Goal: Task Accomplishment & Management: Complete application form

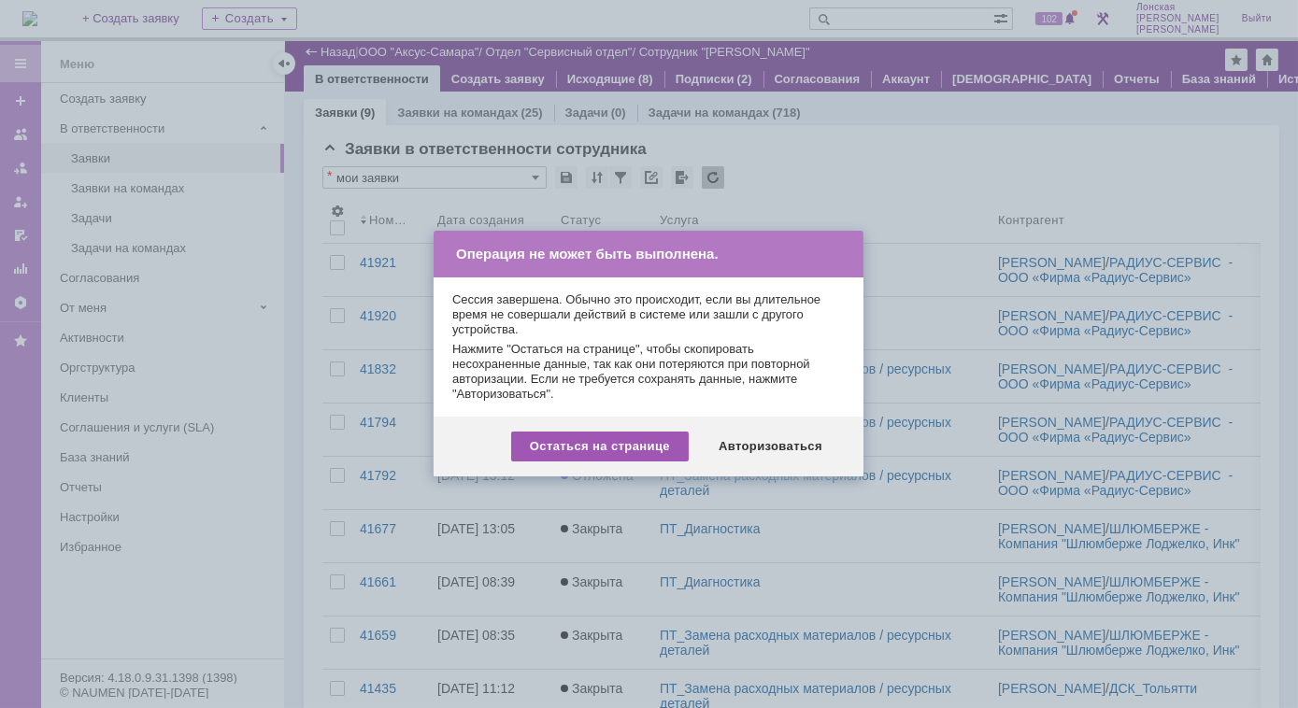
scroll to position [31, 0]
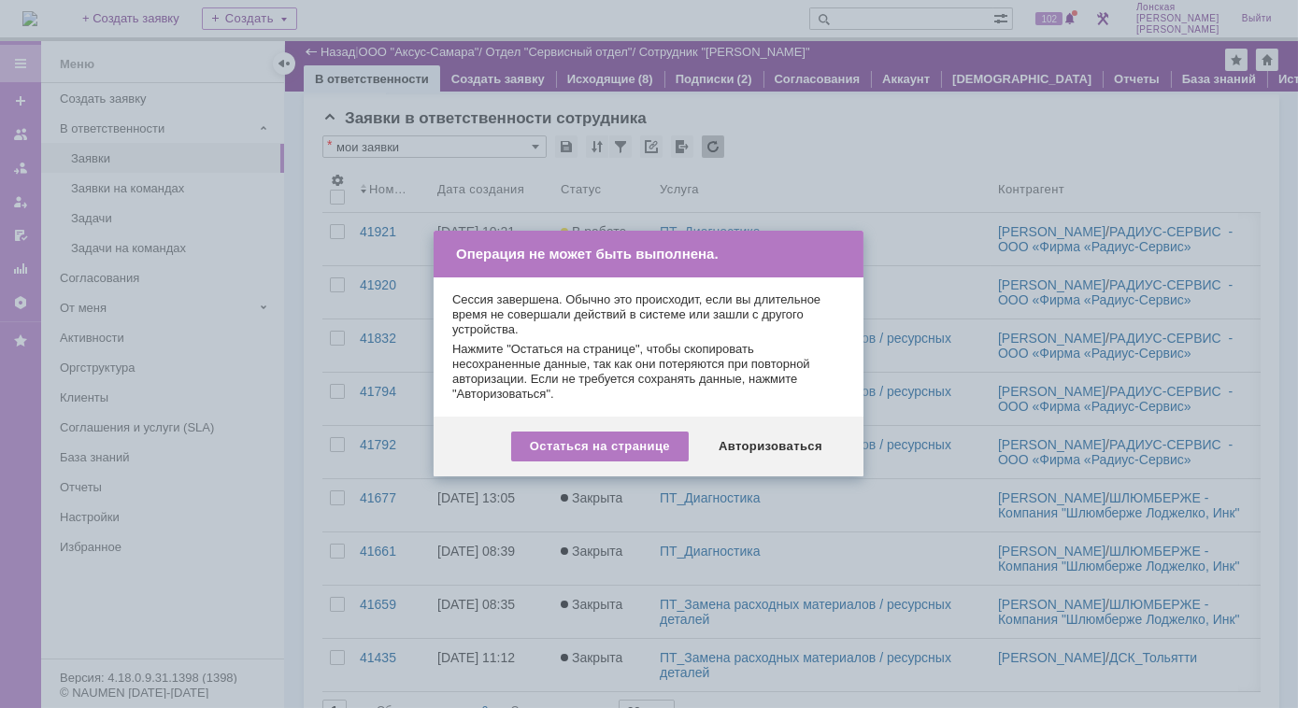
drag, startPoint x: 618, startPoint y: 452, endPoint x: 859, endPoint y: 525, distance: 251.8
click at [859, 525] on body "Идет загрузка, пожалуйста, подождите. На домашнюю + Создать заявку Создать 102 …" at bounding box center [649, 354] width 1298 height 708
click at [767, 449] on div "Авторизоваться" at bounding box center [770, 447] width 141 height 30
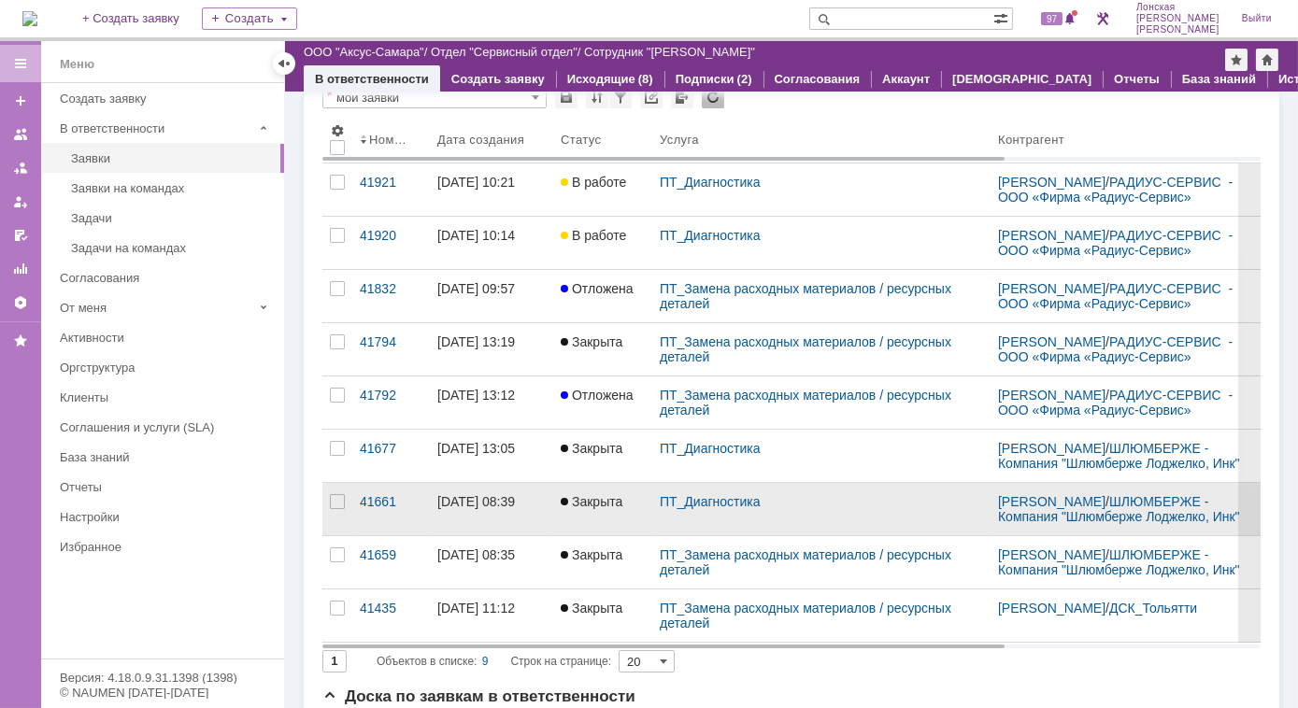
scroll to position [169, 0]
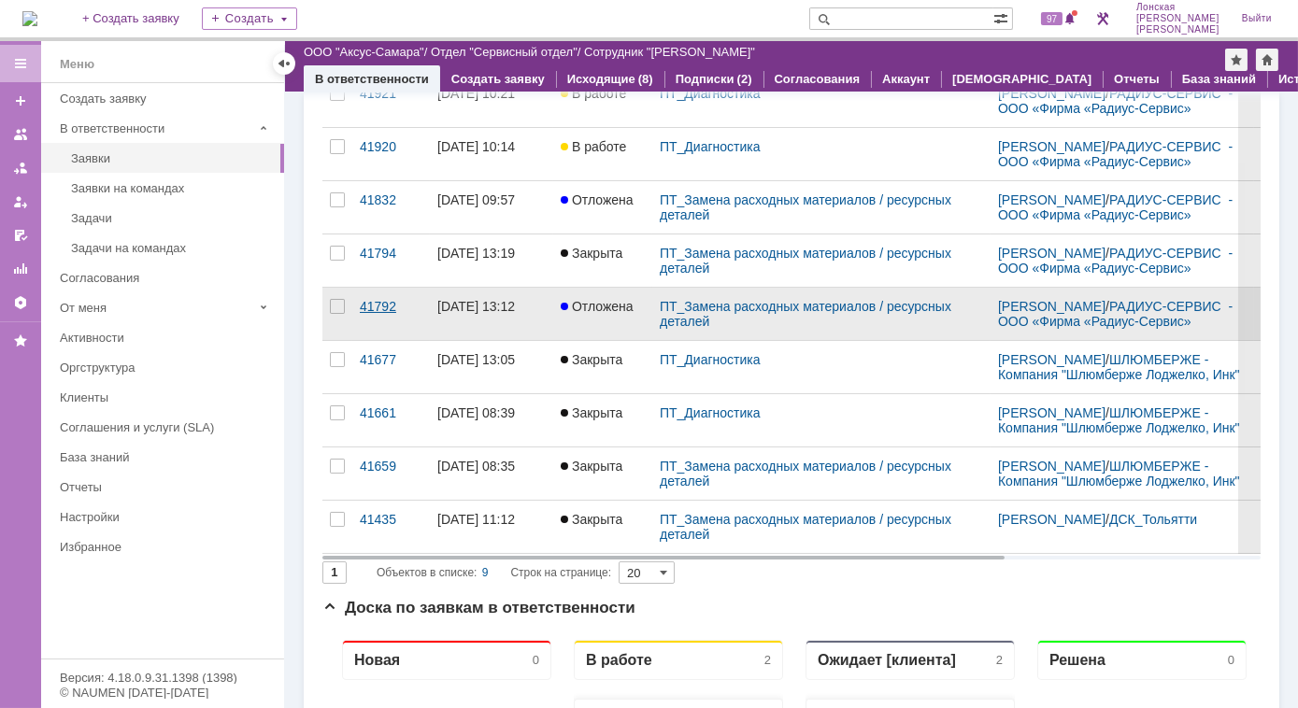
click at [381, 310] on div "41792" at bounding box center [391, 306] width 63 height 15
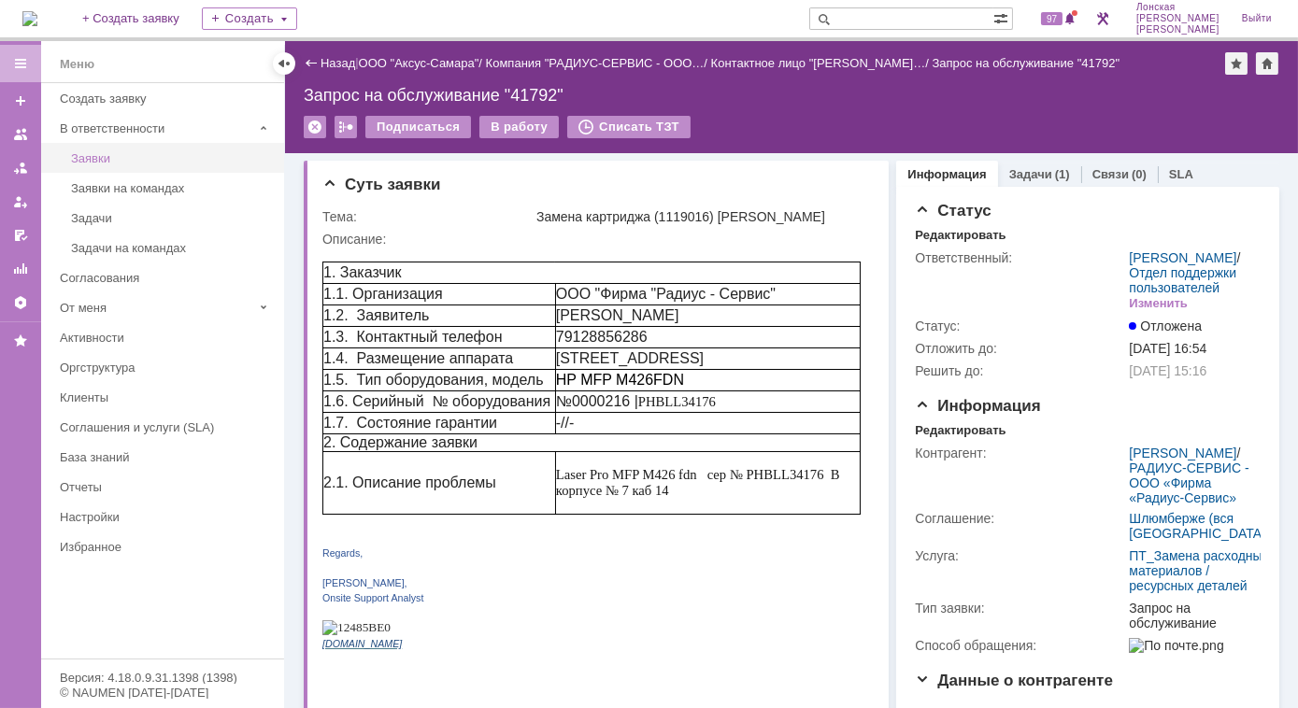
click at [104, 168] on link "Заявки" at bounding box center [172, 158] width 217 height 29
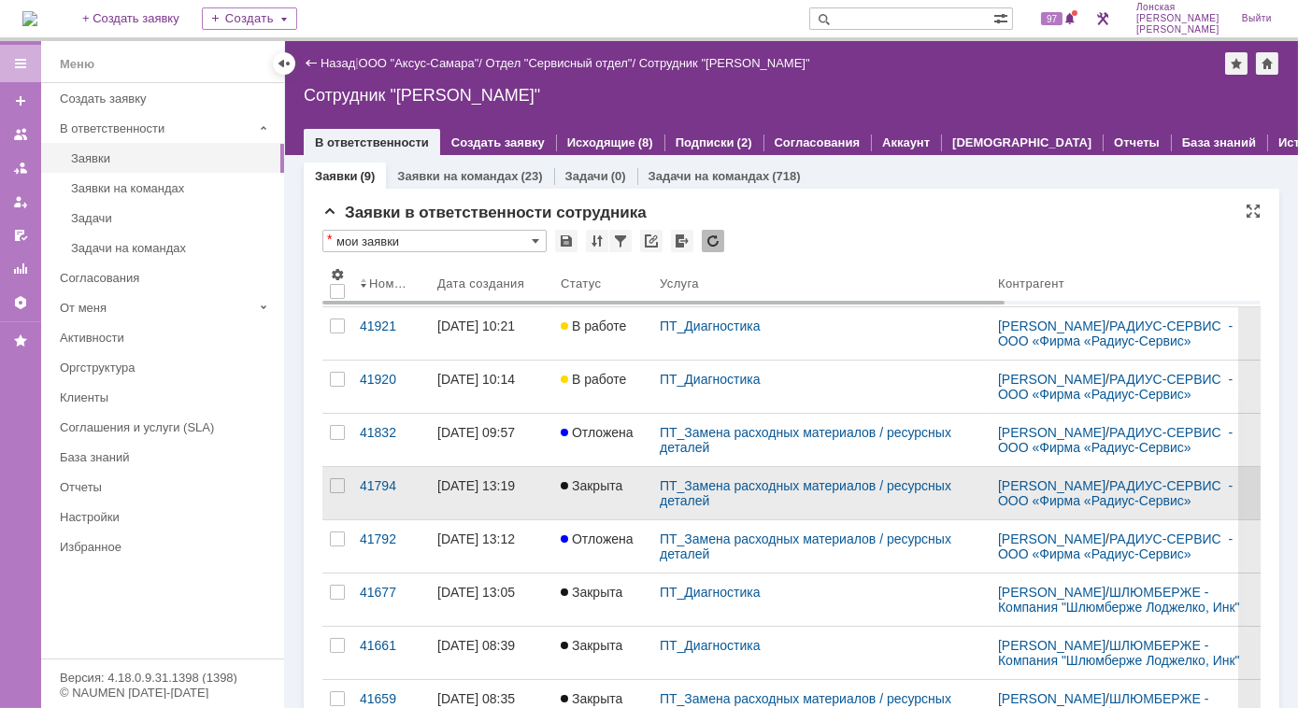
click at [553, 482] on link "Закрыта" at bounding box center [602, 493] width 99 height 52
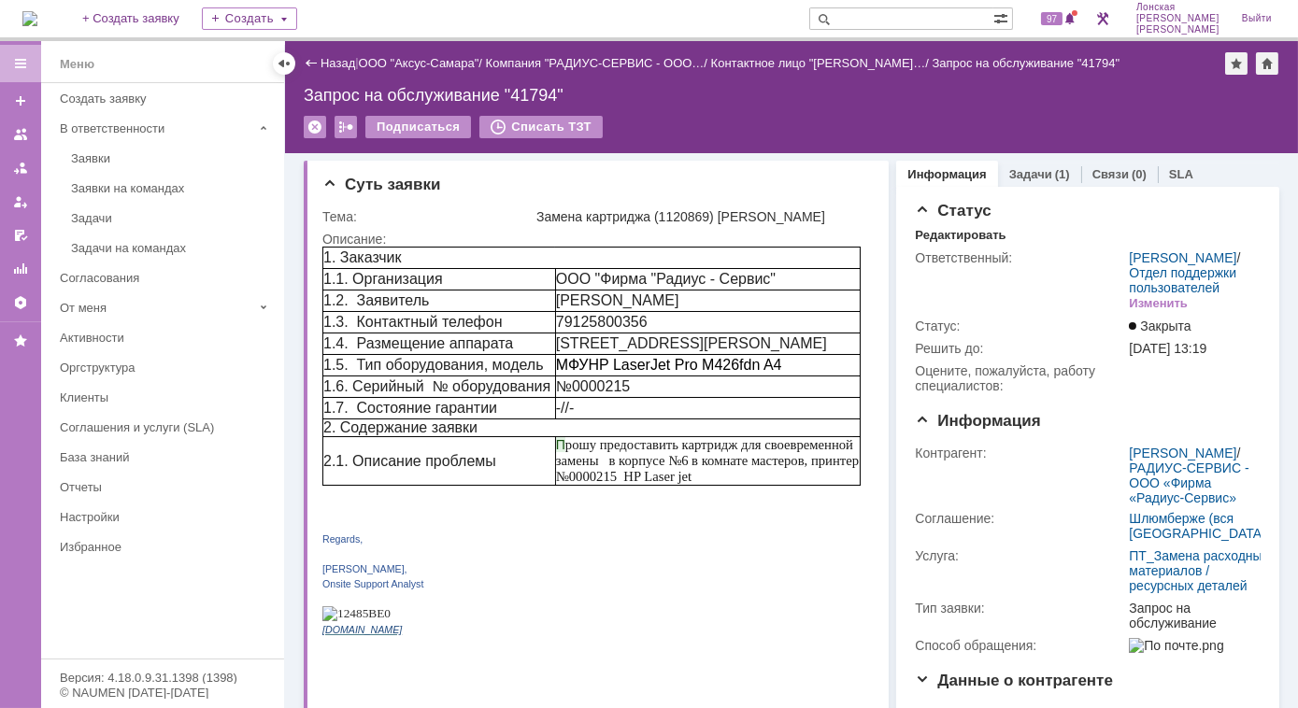
click at [1024, 164] on div "Задачи (1)" at bounding box center [1039, 174] width 83 height 27
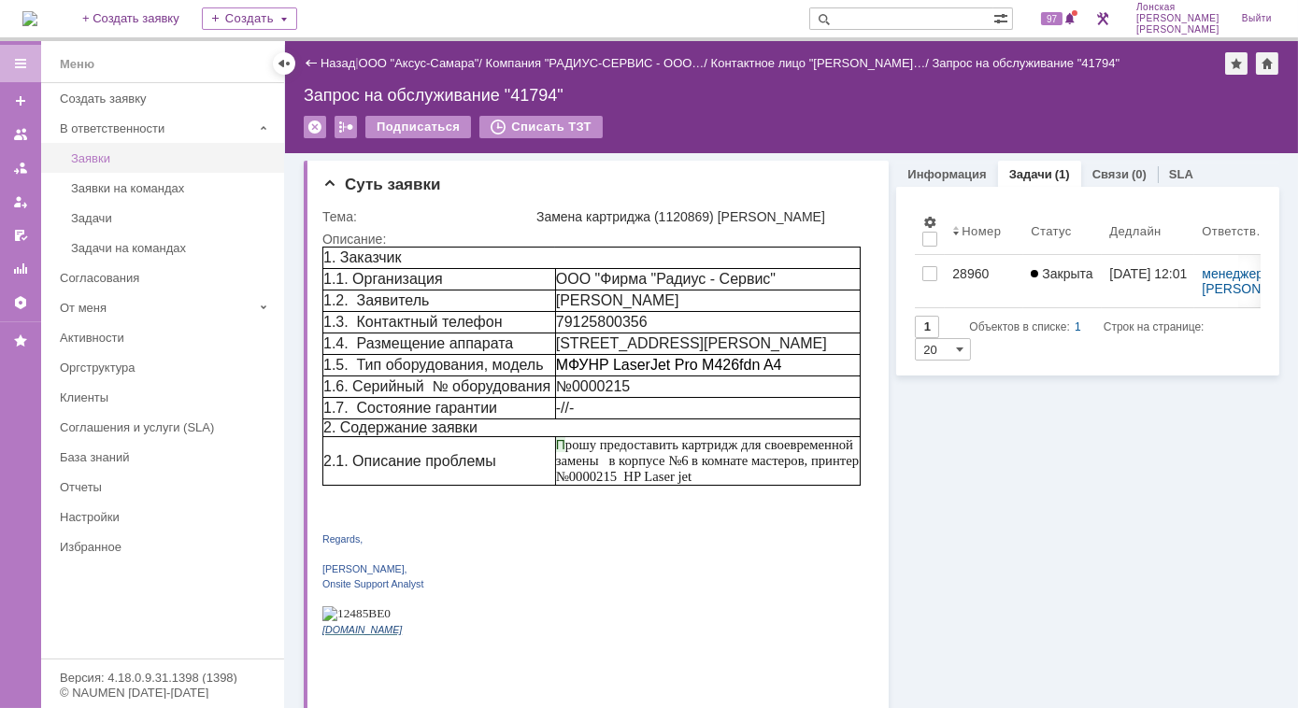
click at [92, 164] on link "Заявки" at bounding box center [172, 158] width 217 height 29
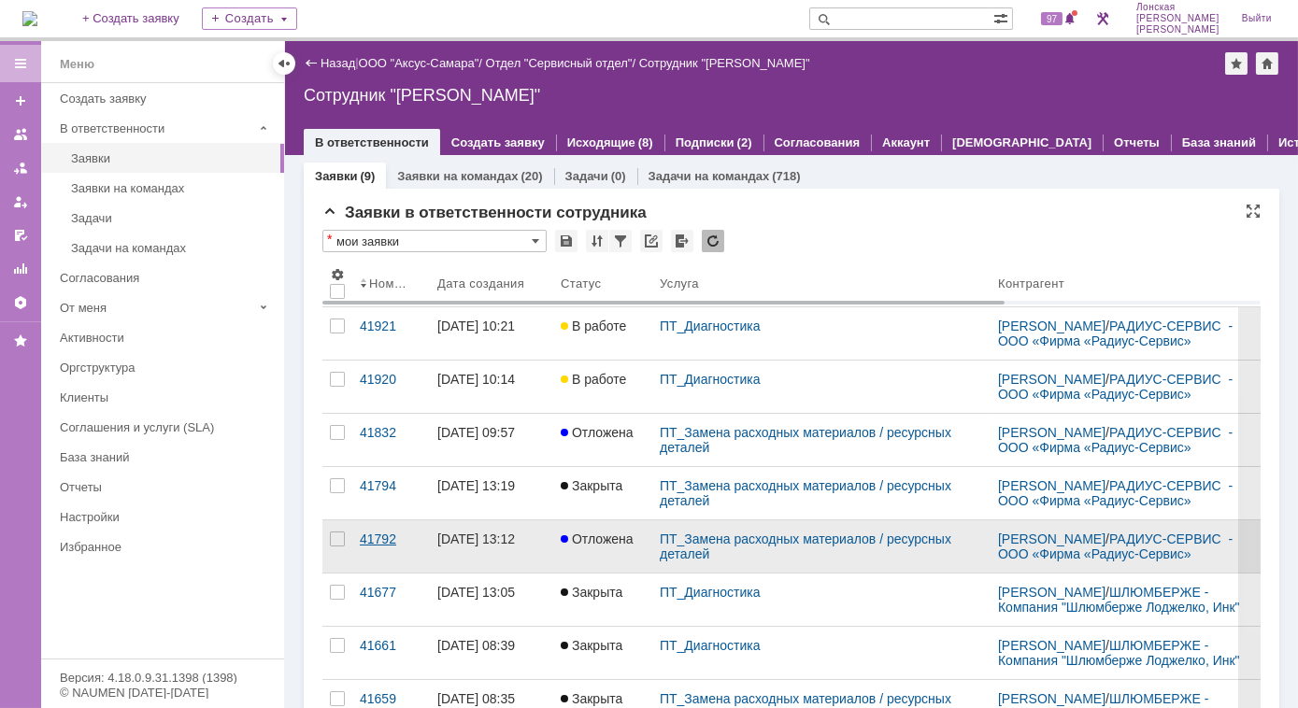
click at [389, 542] on div "41792" at bounding box center [391, 539] width 63 height 15
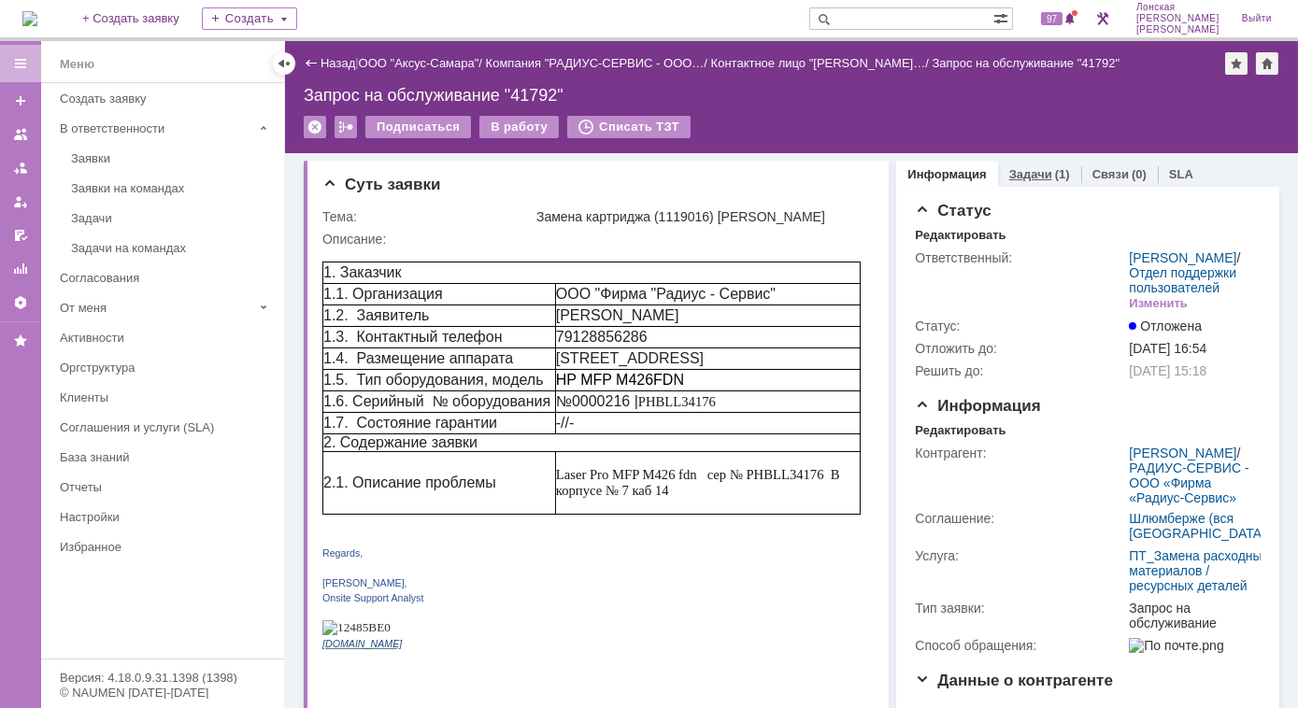
click at [1055, 173] on div "(1)" at bounding box center [1062, 174] width 15 height 14
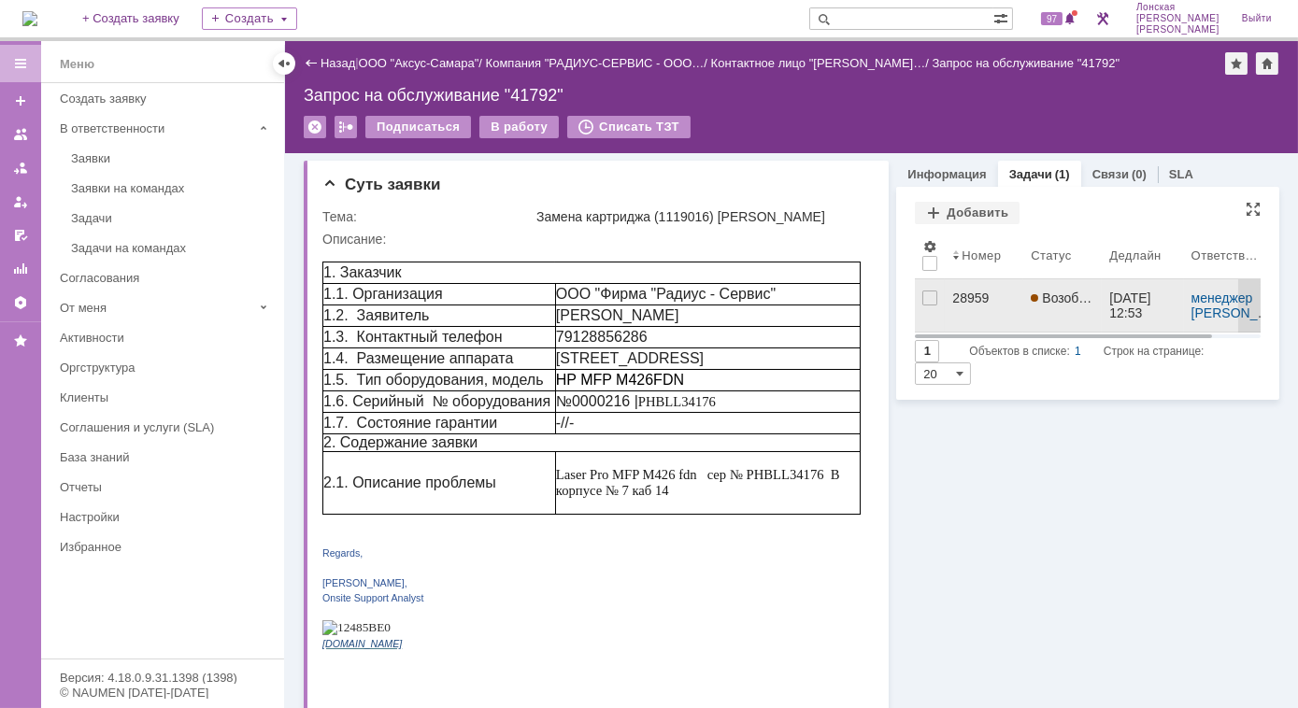
click at [957, 299] on div "28959" at bounding box center [984, 298] width 64 height 15
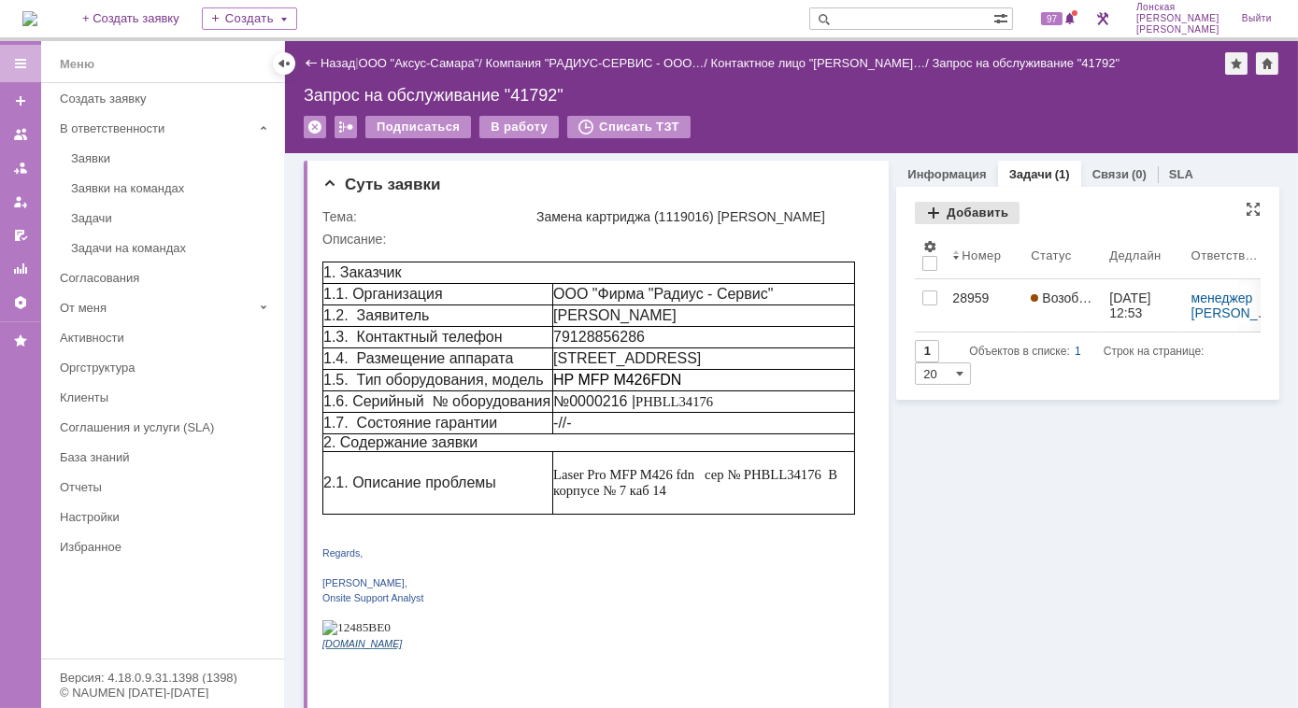
click at [919, 210] on div "Добавить" at bounding box center [967, 213] width 105 height 22
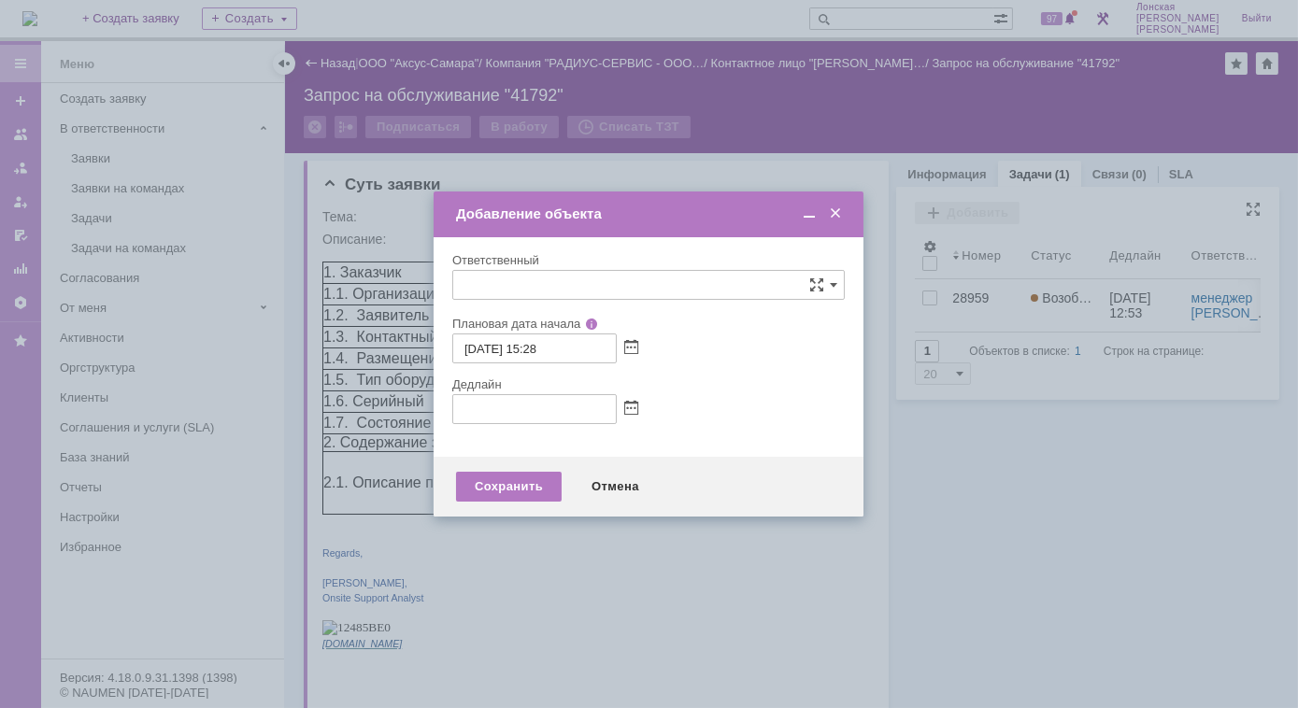
type input "[не указано]"
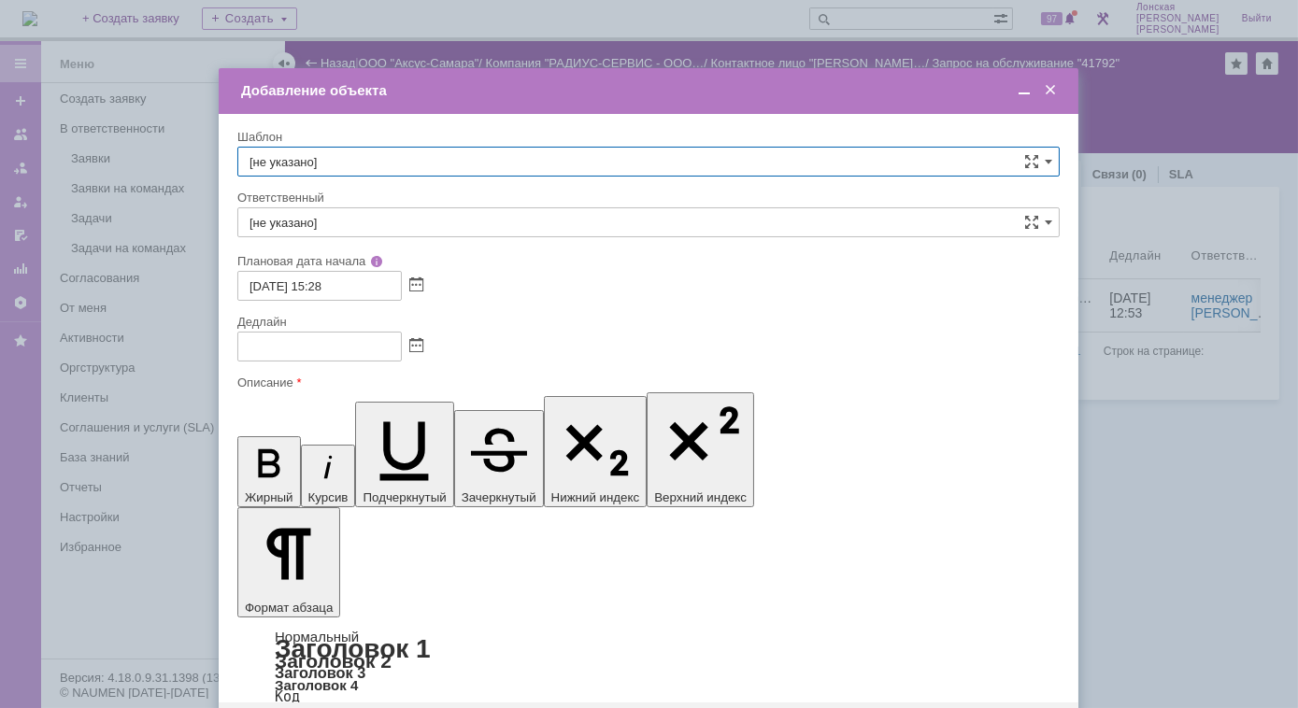
click at [1052, 95] on span at bounding box center [1050, 90] width 19 height 17
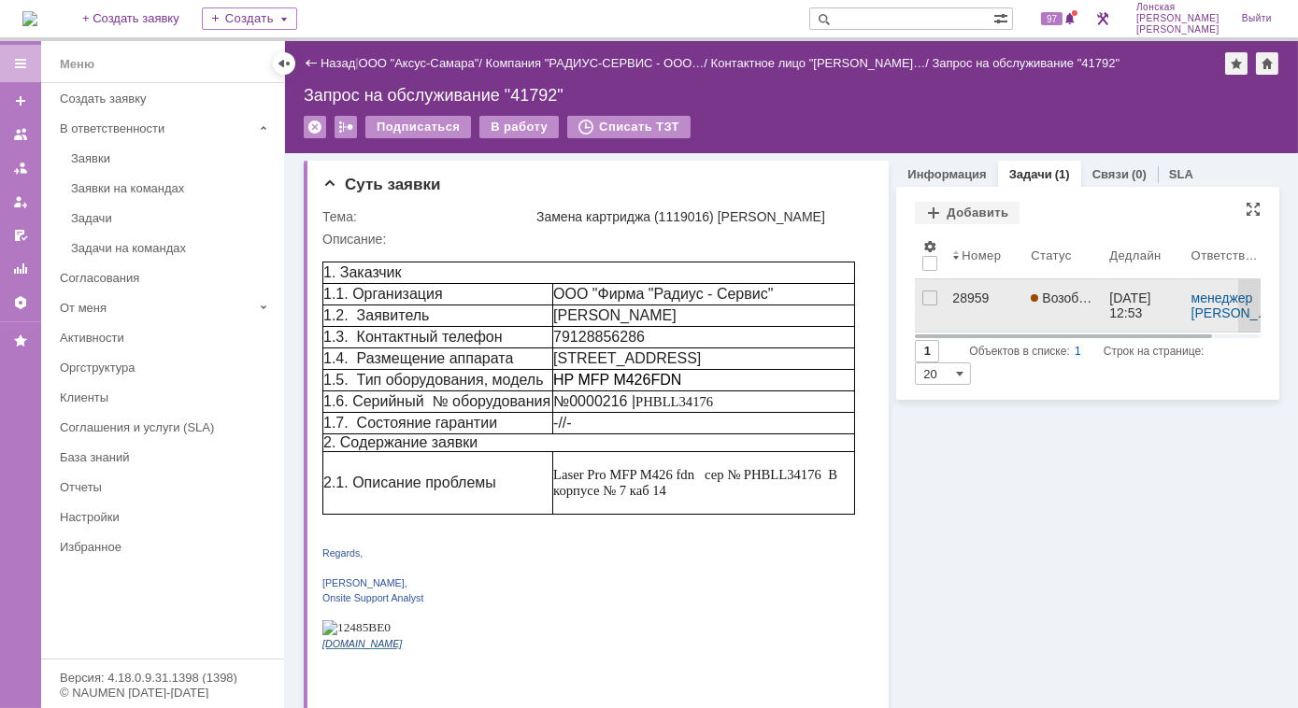
click at [962, 302] on div "28959" at bounding box center [984, 298] width 64 height 15
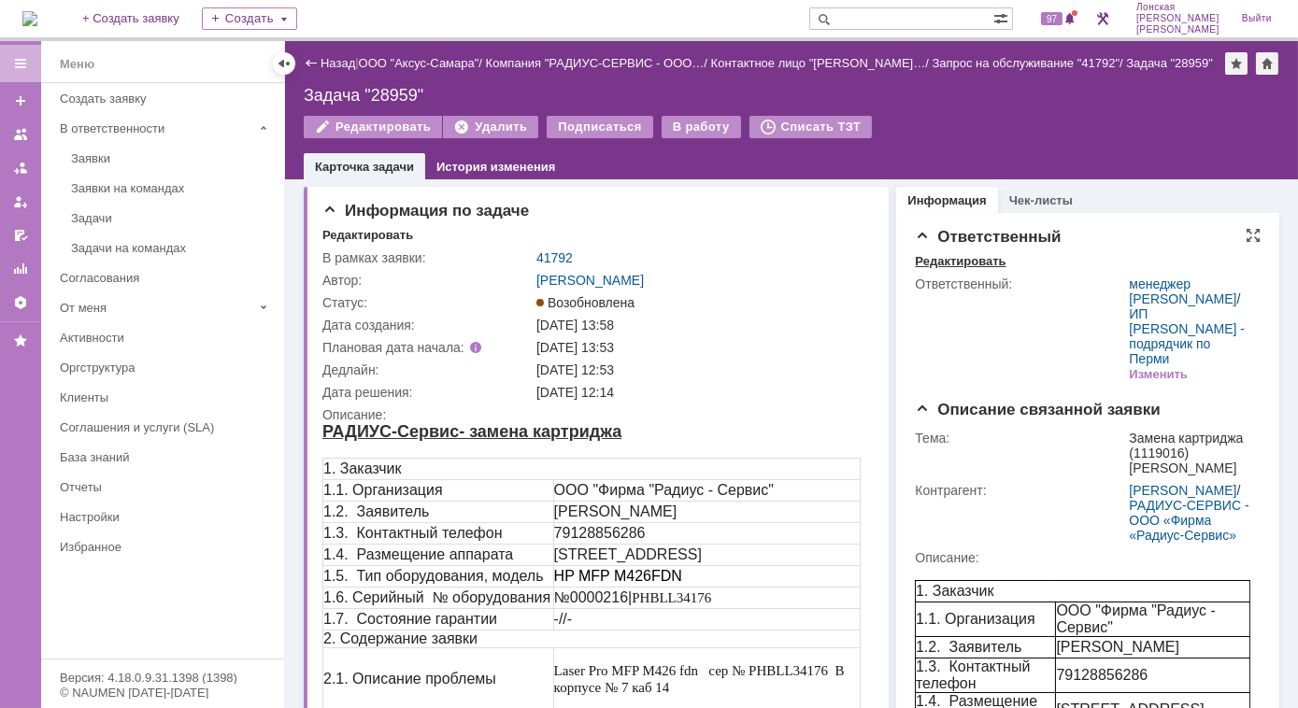
click at [930, 263] on div "Редактировать" at bounding box center [960, 261] width 91 height 15
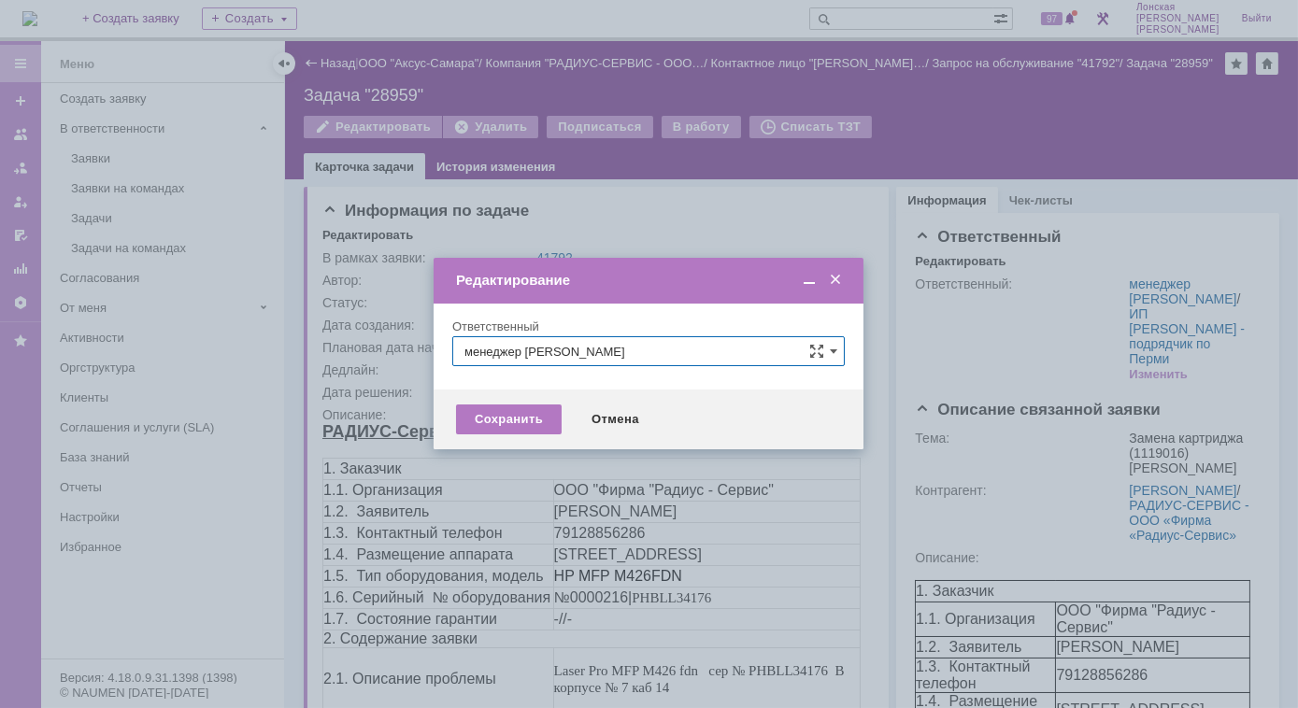
click at [838, 284] on span at bounding box center [835, 280] width 19 height 17
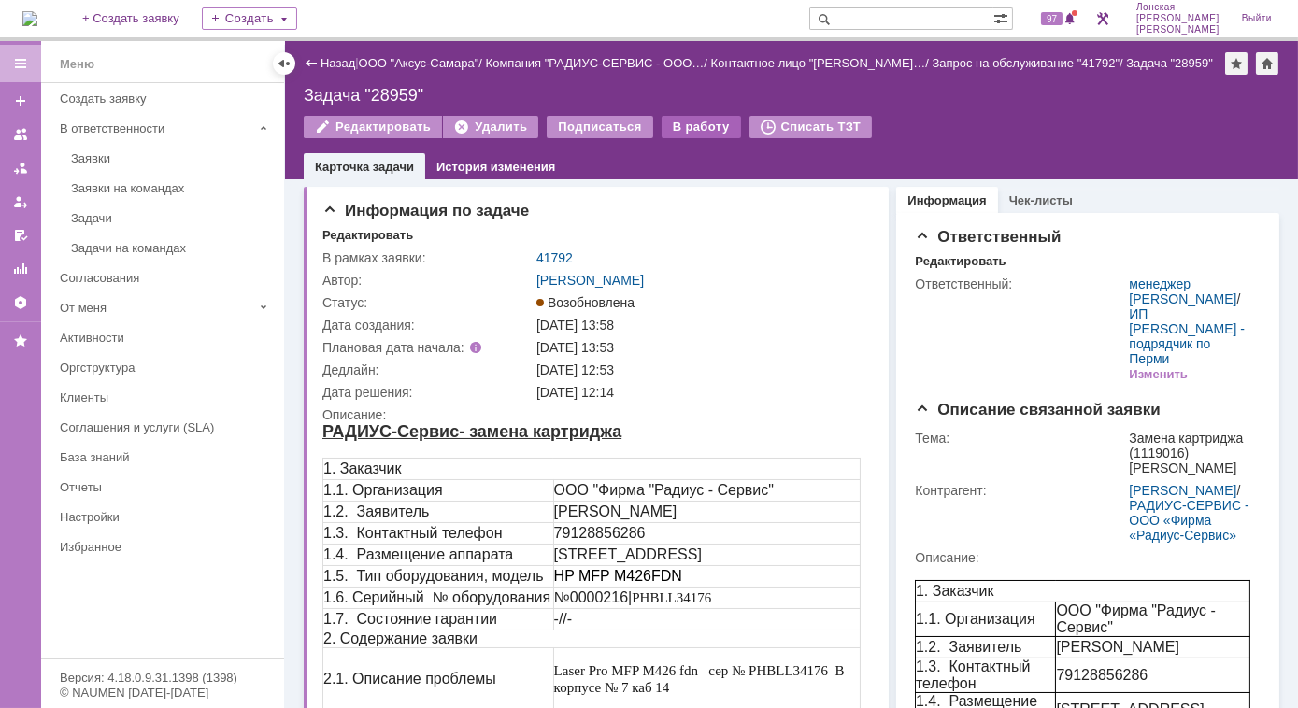
click at [676, 128] on div "В работу" at bounding box center [701, 127] width 79 height 22
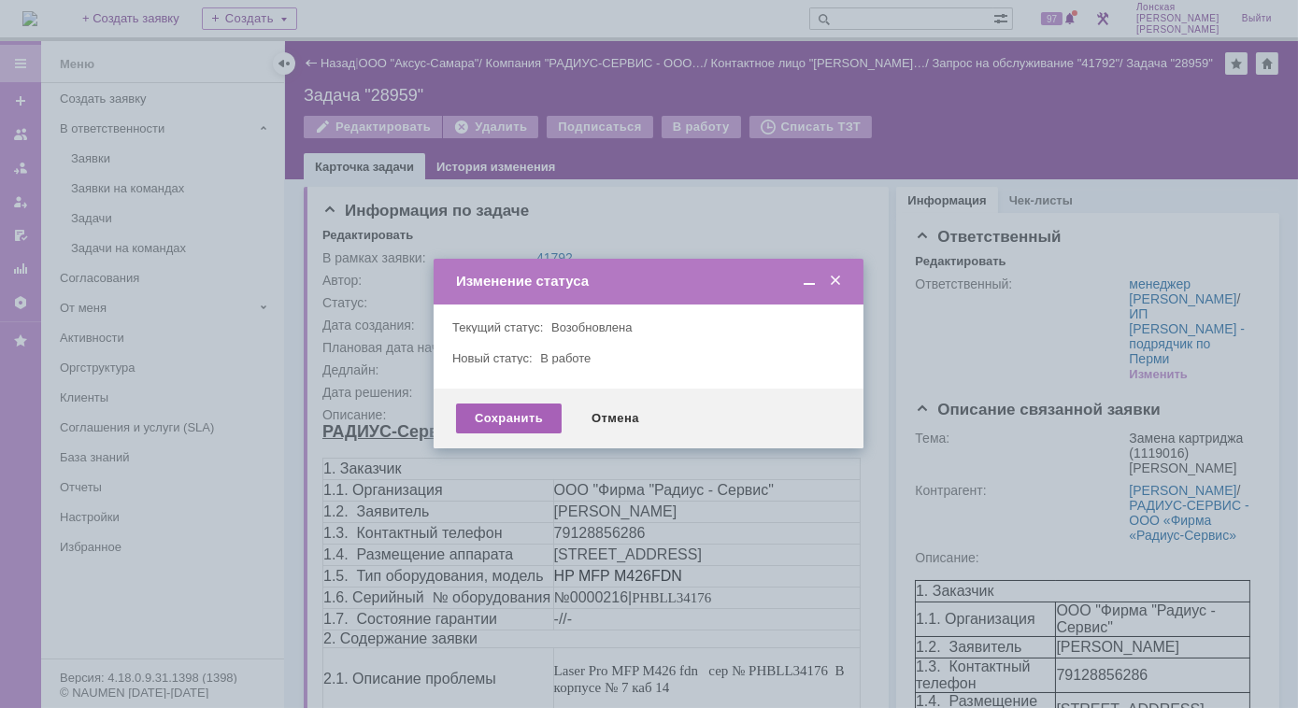
click at [506, 425] on div "Сохранить" at bounding box center [509, 419] width 106 height 30
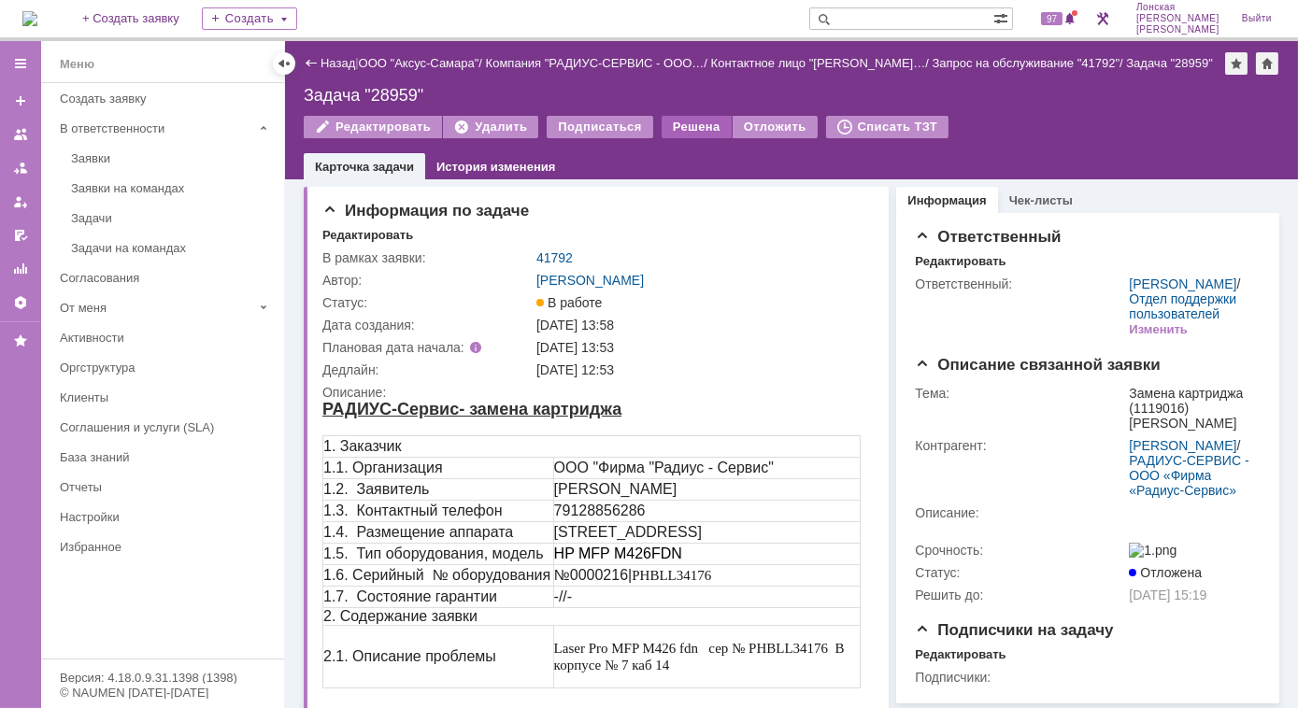
click at [677, 128] on div "Решена" at bounding box center [697, 127] width 70 height 22
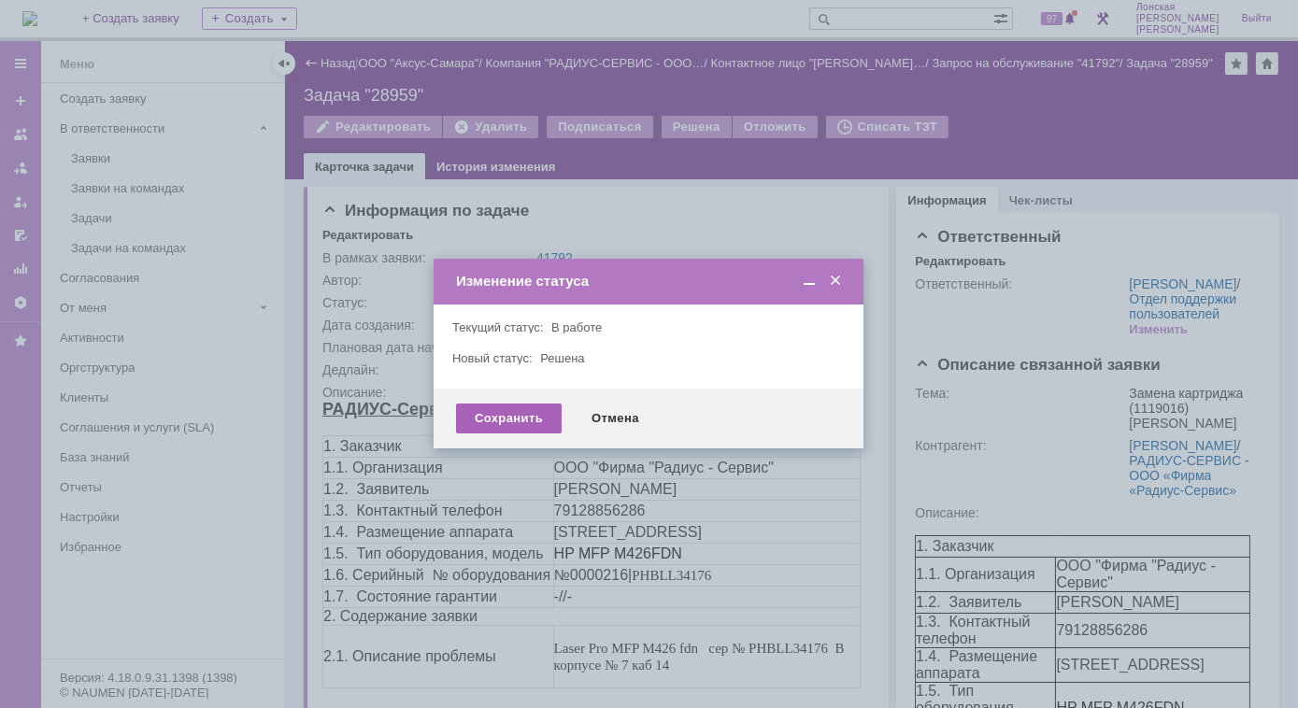
click at [491, 420] on div "Сохранить" at bounding box center [509, 419] width 106 height 30
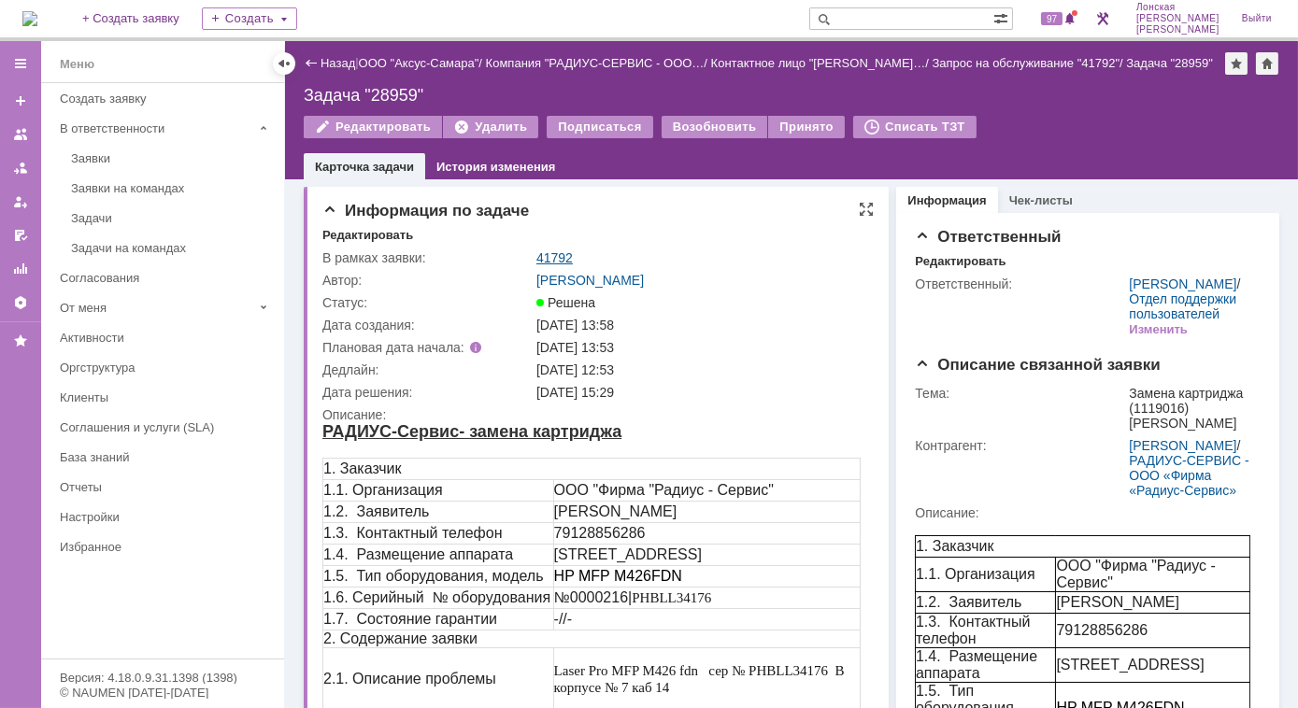
click at [552, 258] on link "41792" at bounding box center [554, 257] width 36 height 15
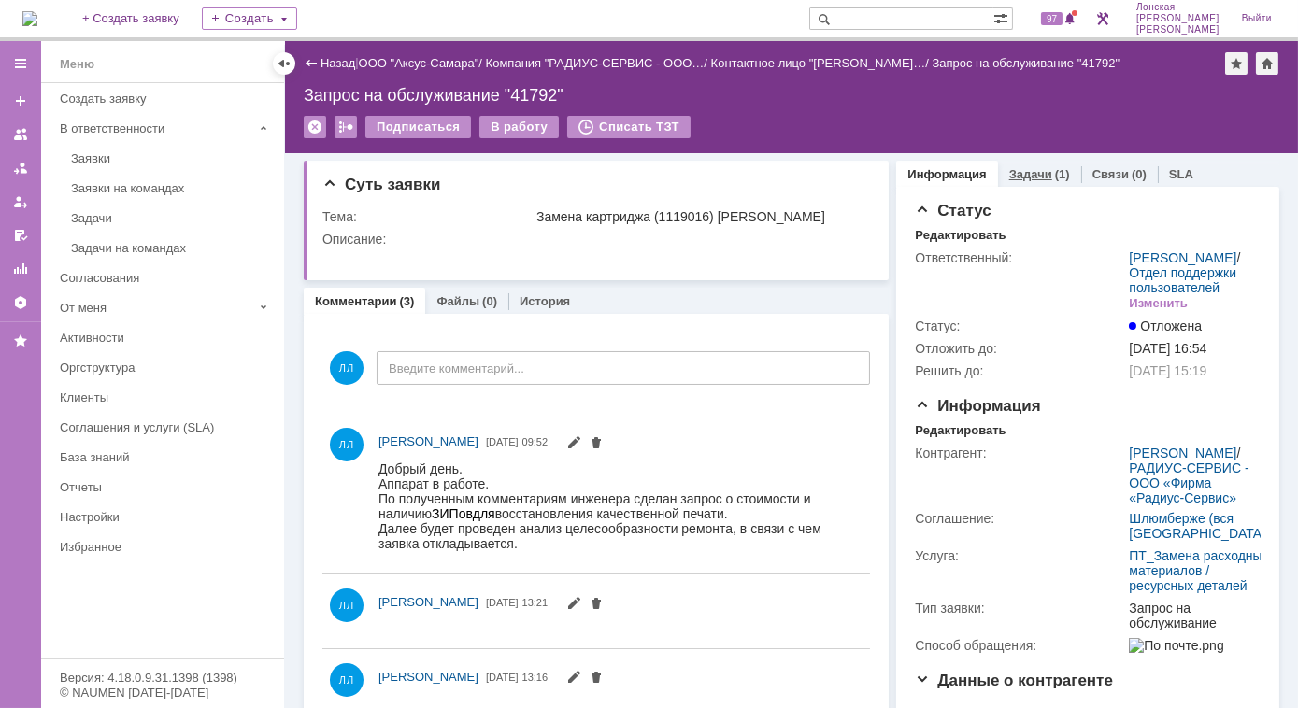
click at [1020, 168] on link "Задачи" at bounding box center [1030, 174] width 43 height 14
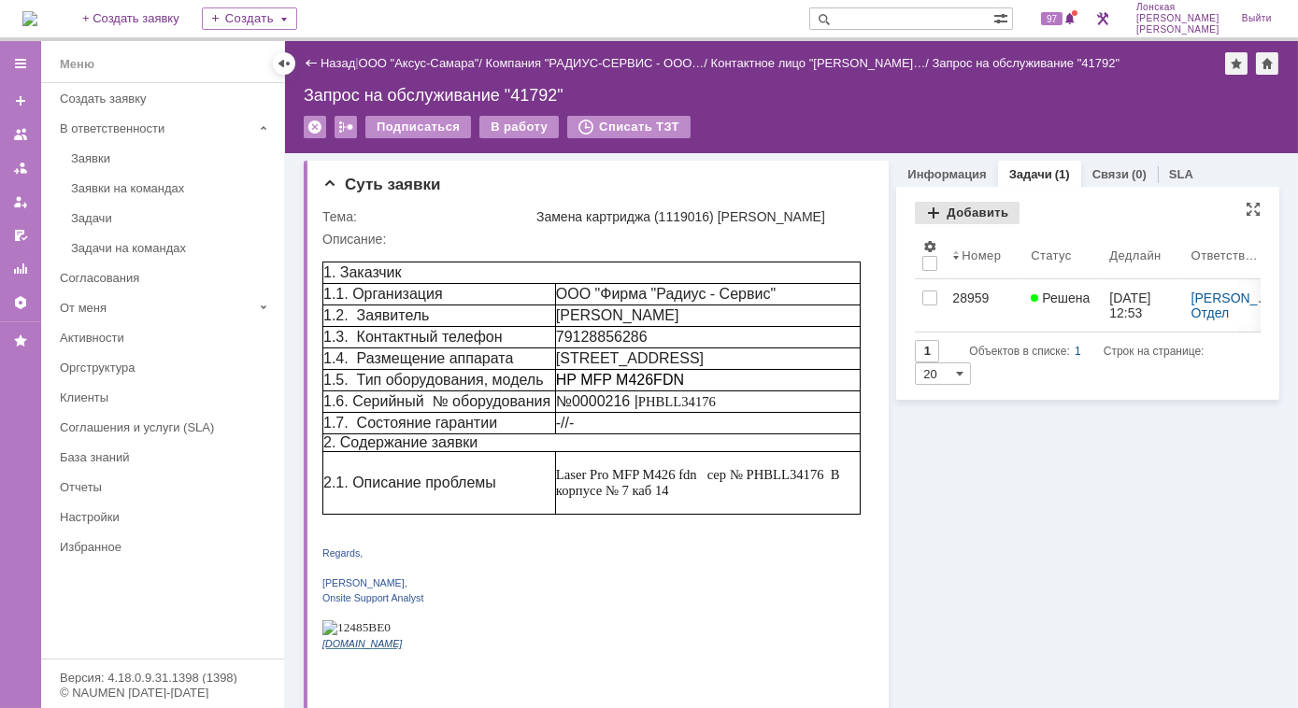
click at [927, 212] on div "Добавить" at bounding box center [967, 213] width 105 height 22
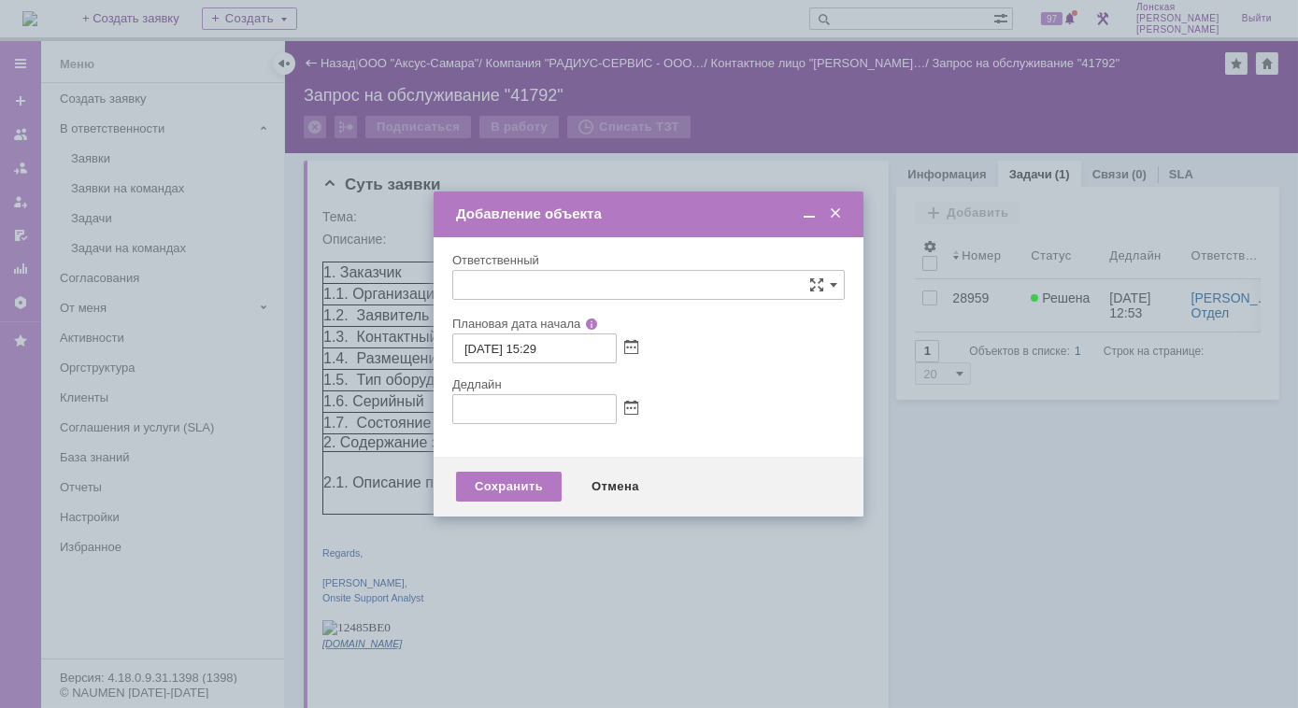
type input "[не указано]"
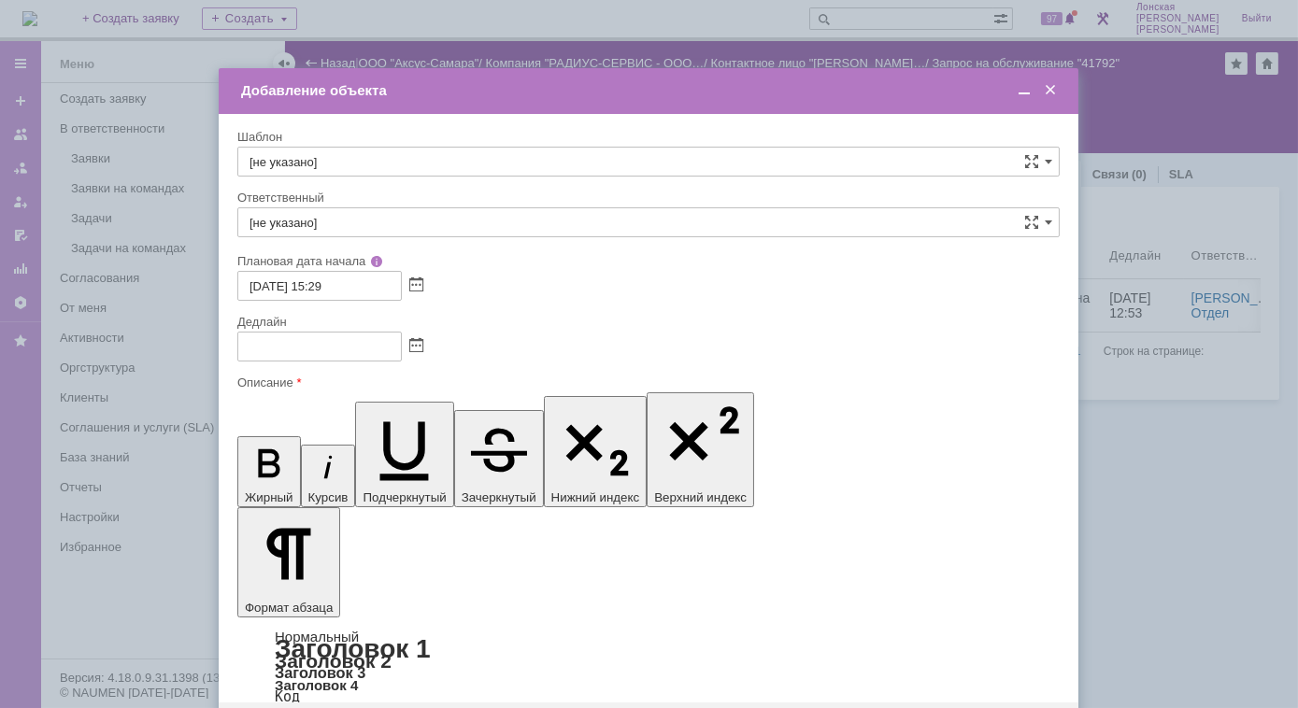
click at [1021, 83] on span at bounding box center [1024, 90] width 19 height 17
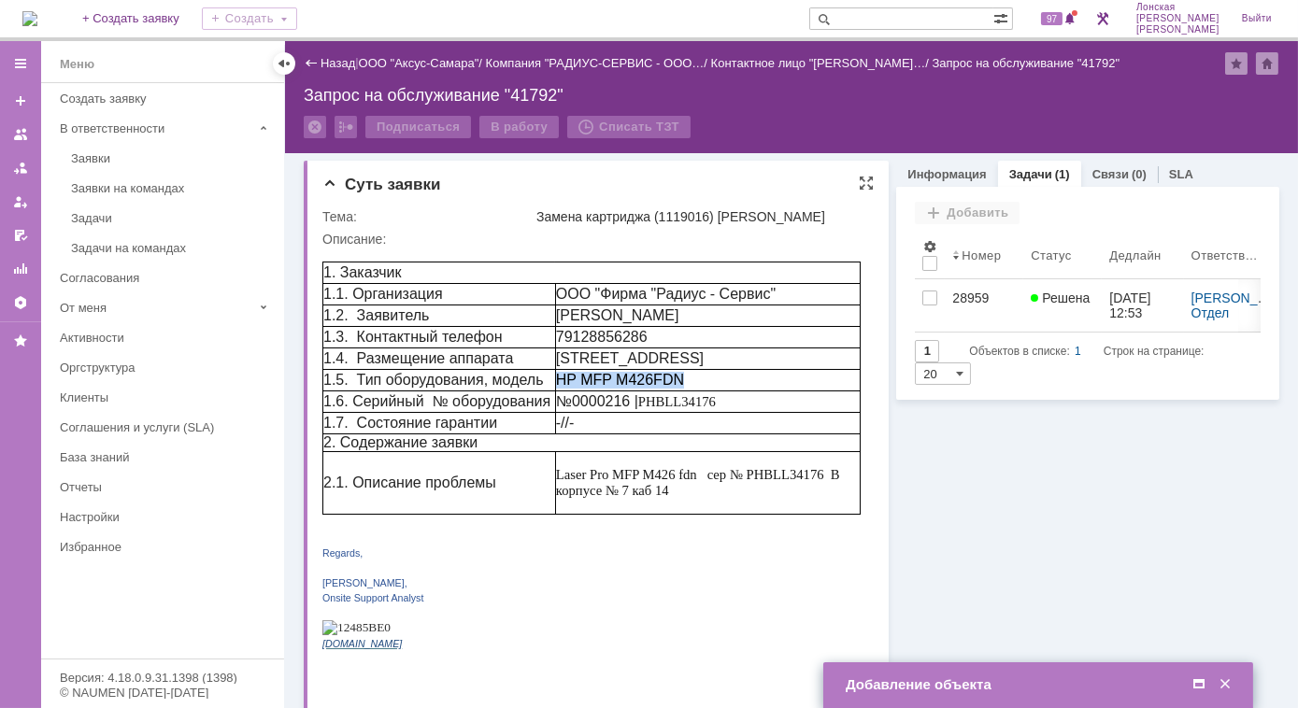
drag, startPoint x: 700, startPoint y: 395, endPoint x: 567, endPoint y: 401, distance: 132.8
click at [567, 388] on p "HP MFP M426FDN" at bounding box center [707, 379] width 304 height 17
copy p "HP MFP M426FDN"
click at [1199, 687] on span at bounding box center [1198, 684] width 19 height 17
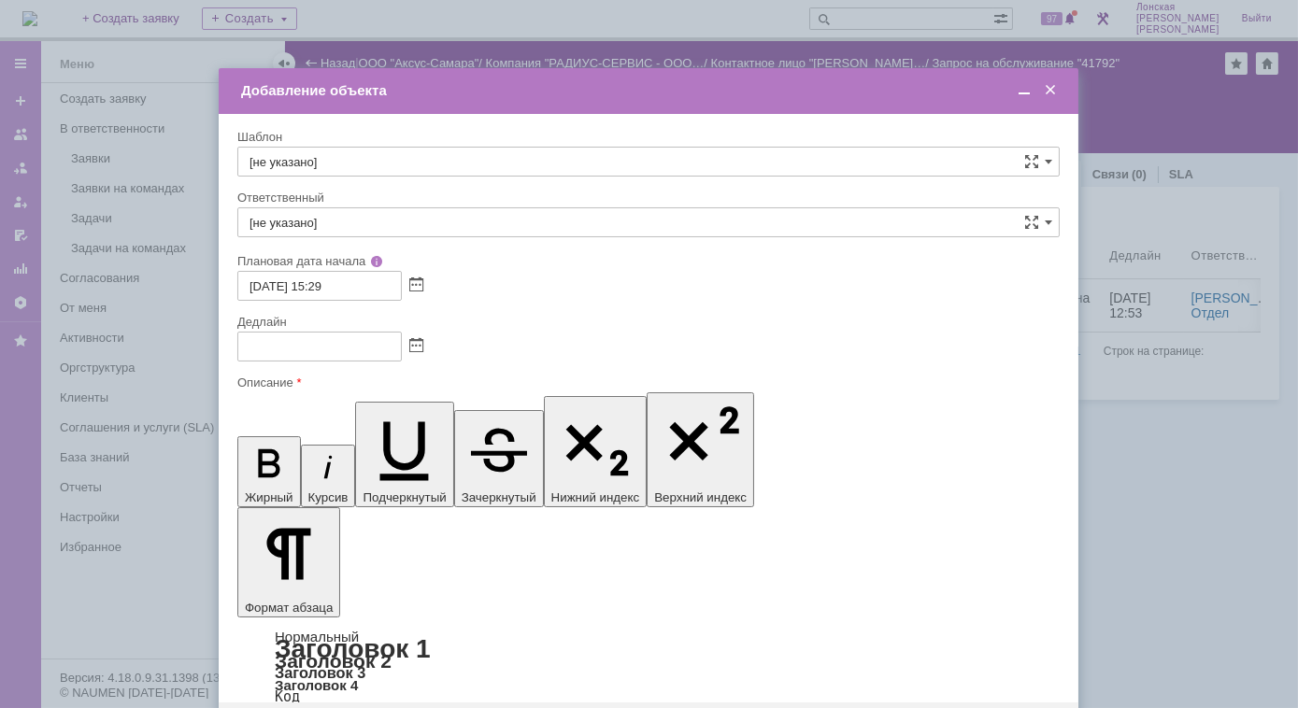
click at [1024, 98] on span at bounding box center [1024, 90] width 19 height 17
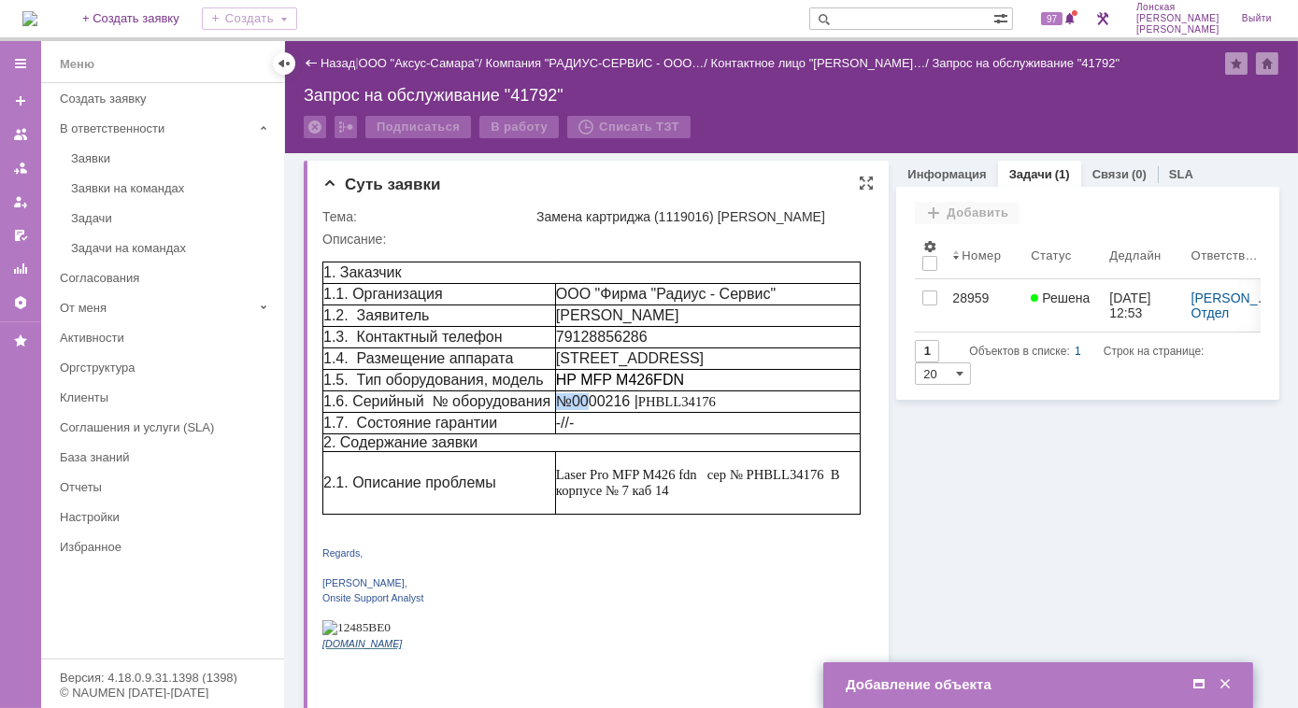
drag, startPoint x: 565, startPoint y: 414, endPoint x: 597, endPoint y: 425, distance: 33.7
click at [597, 412] on td "№0000216 | PHBLL34176" at bounding box center [706, 401] width 305 height 21
drag, startPoint x: 650, startPoint y: 418, endPoint x: 720, endPoint y: 420, distance: 70.1
click at [715, 408] on span "PHBLL34176" at bounding box center [676, 400] width 78 height 15
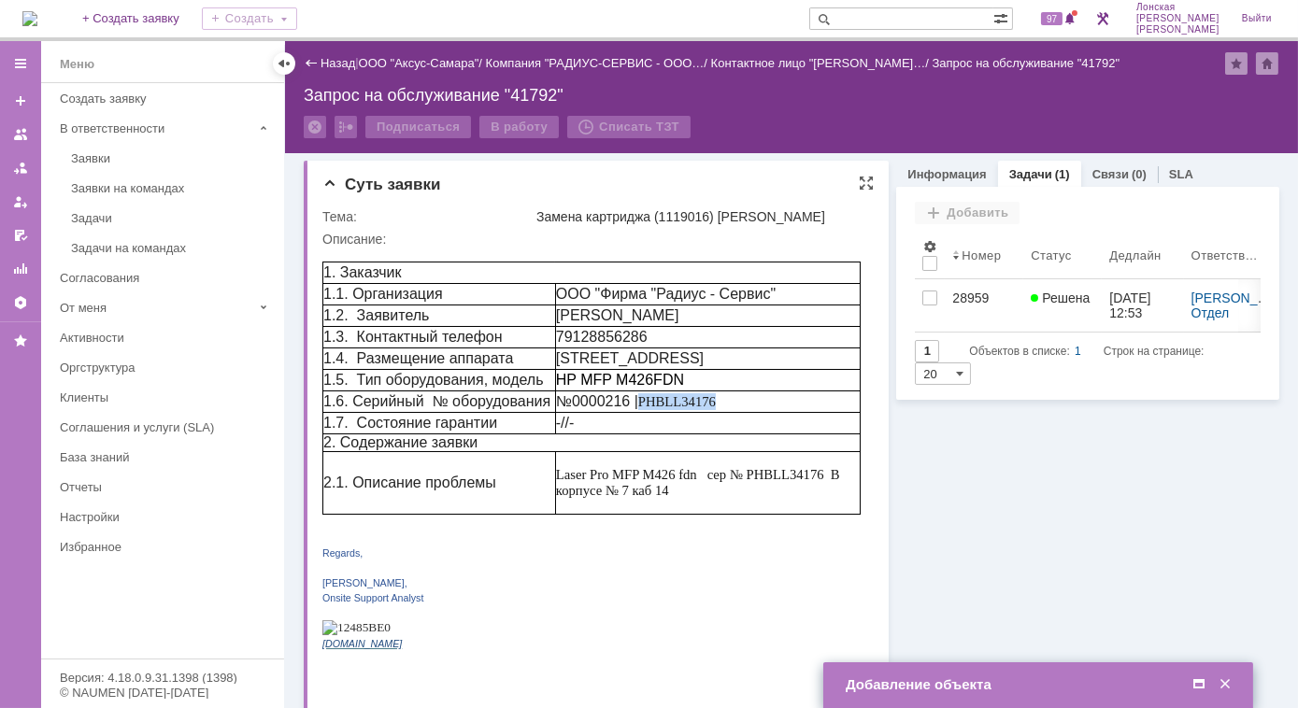
copy span "PHBLL34176"
click at [1198, 686] on span at bounding box center [1198, 684] width 19 height 17
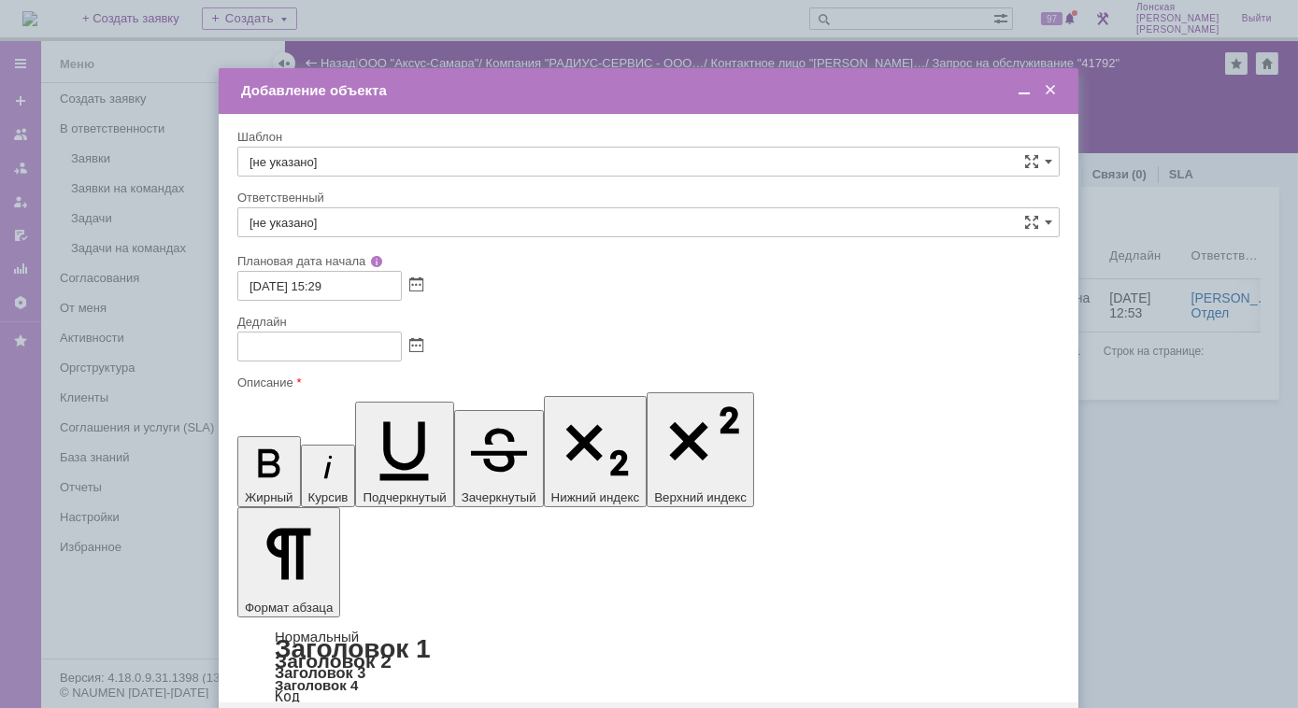
click at [1024, 95] on span at bounding box center [1024, 90] width 19 height 17
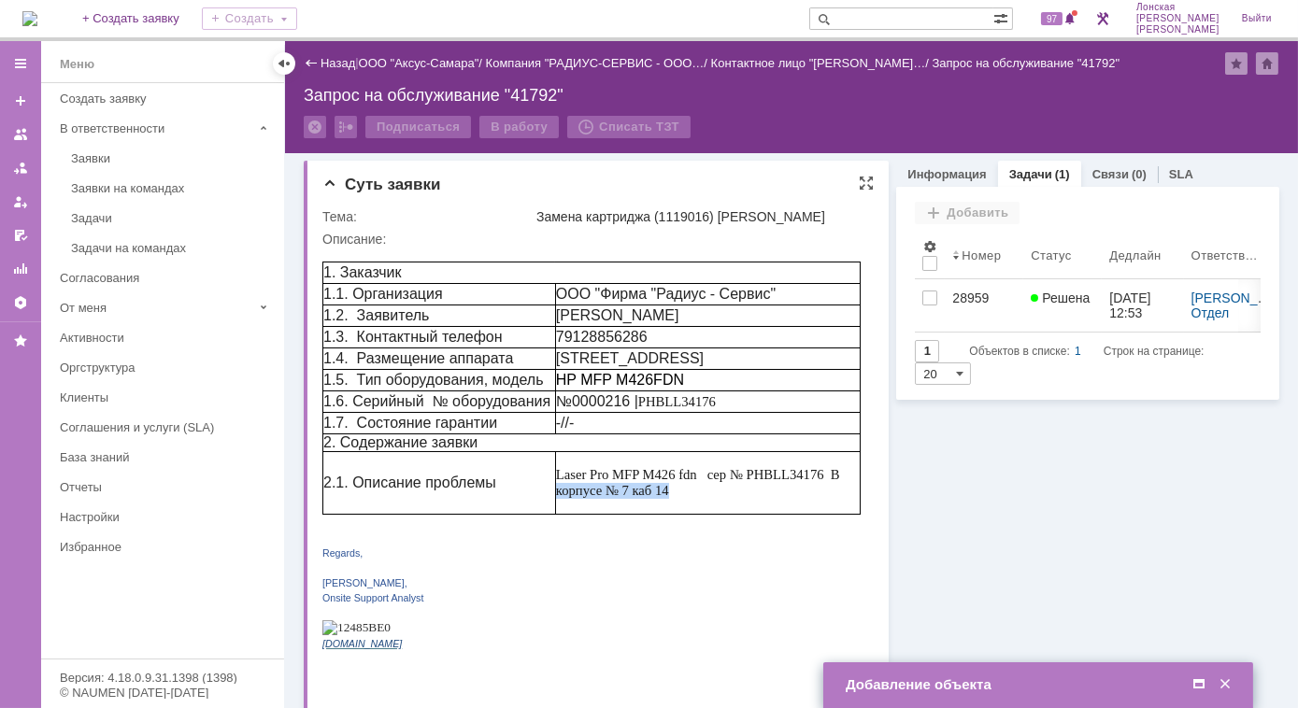
drag, startPoint x: 686, startPoint y: 511, endPoint x: 563, endPoint y: 507, distance: 122.5
click at [563, 498] on p "Laser Pro MFP M426 fdn сер № PHBLL34176 В корпусе № 7 каб 14" at bounding box center [707, 482] width 304 height 32
copy span "корпусе № 7 каб 14"
click at [1195, 684] on span at bounding box center [1198, 684] width 19 height 17
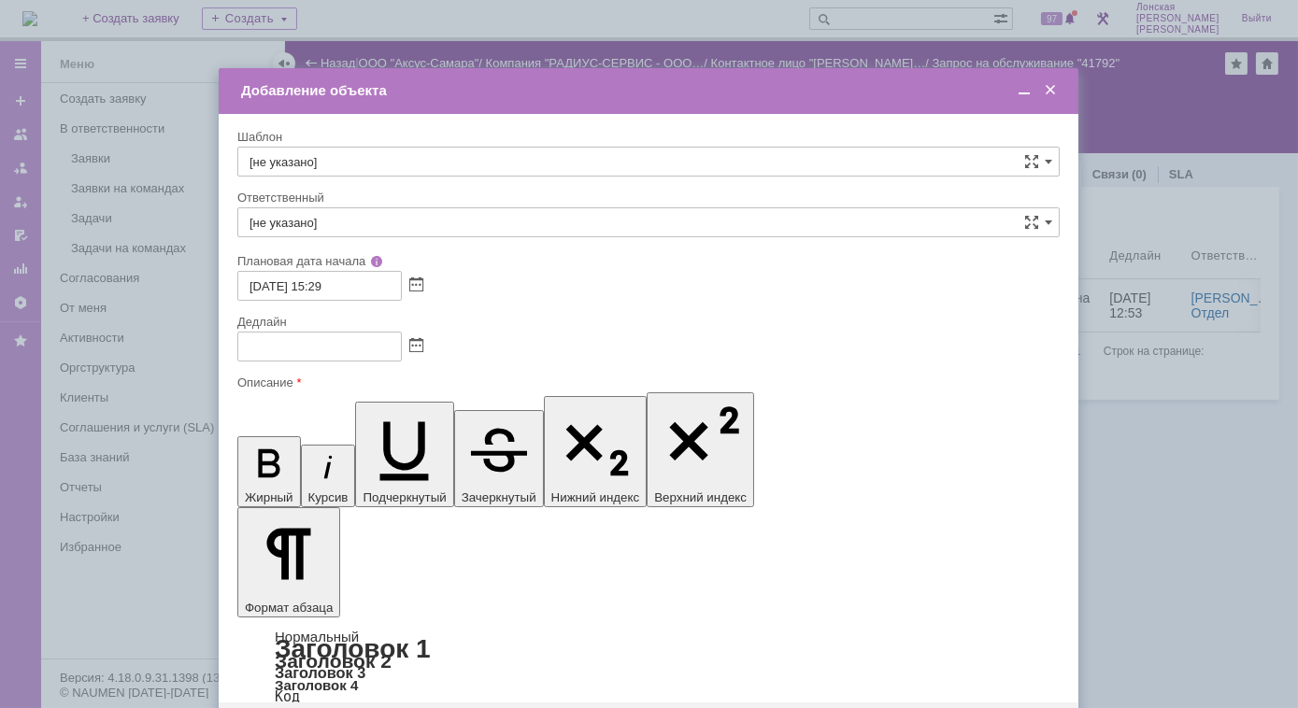
click at [1029, 93] on span at bounding box center [1024, 90] width 19 height 17
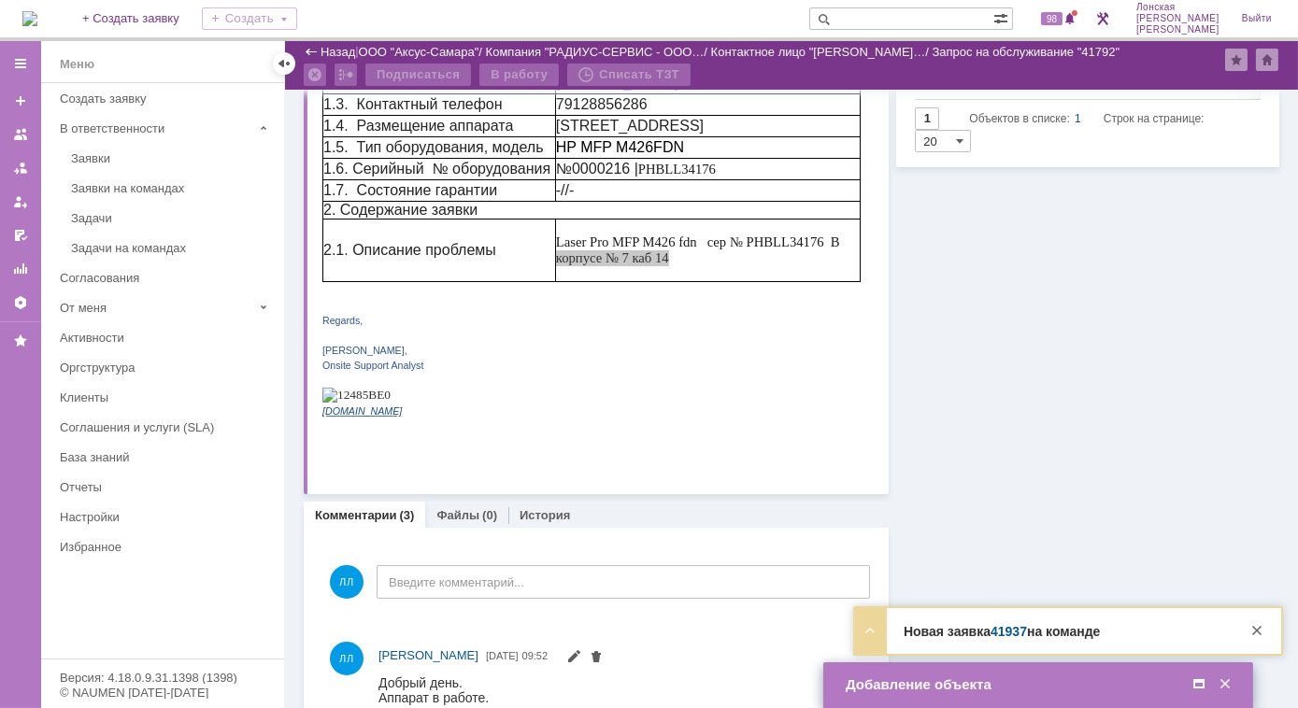
scroll to position [0, 0]
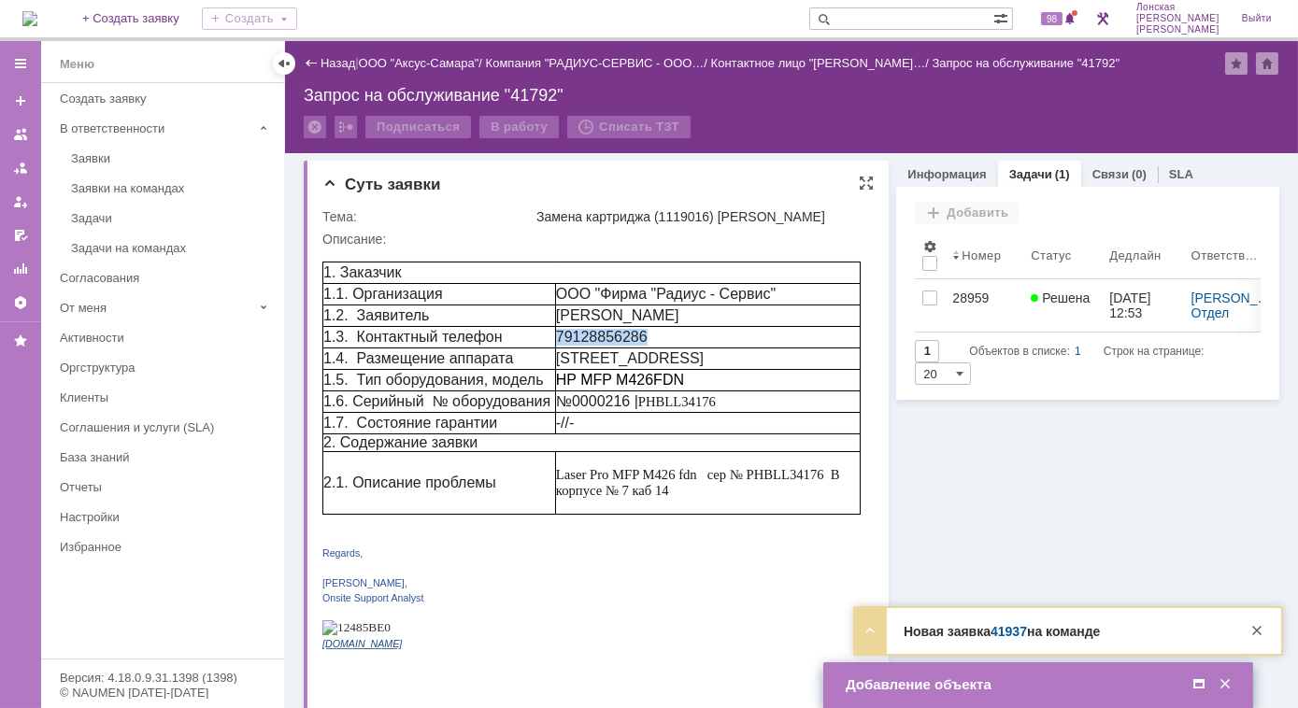
drag, startPoint x: 656, startPoint y: 333, endPoint x: 561, endPoint y: 333, distance: 95.3
click at [561, 333] on tr "1.3. Контактный телефон 79128856286" at bounding box center [590, 336] width 537 height 21
copy tr "79128856286"
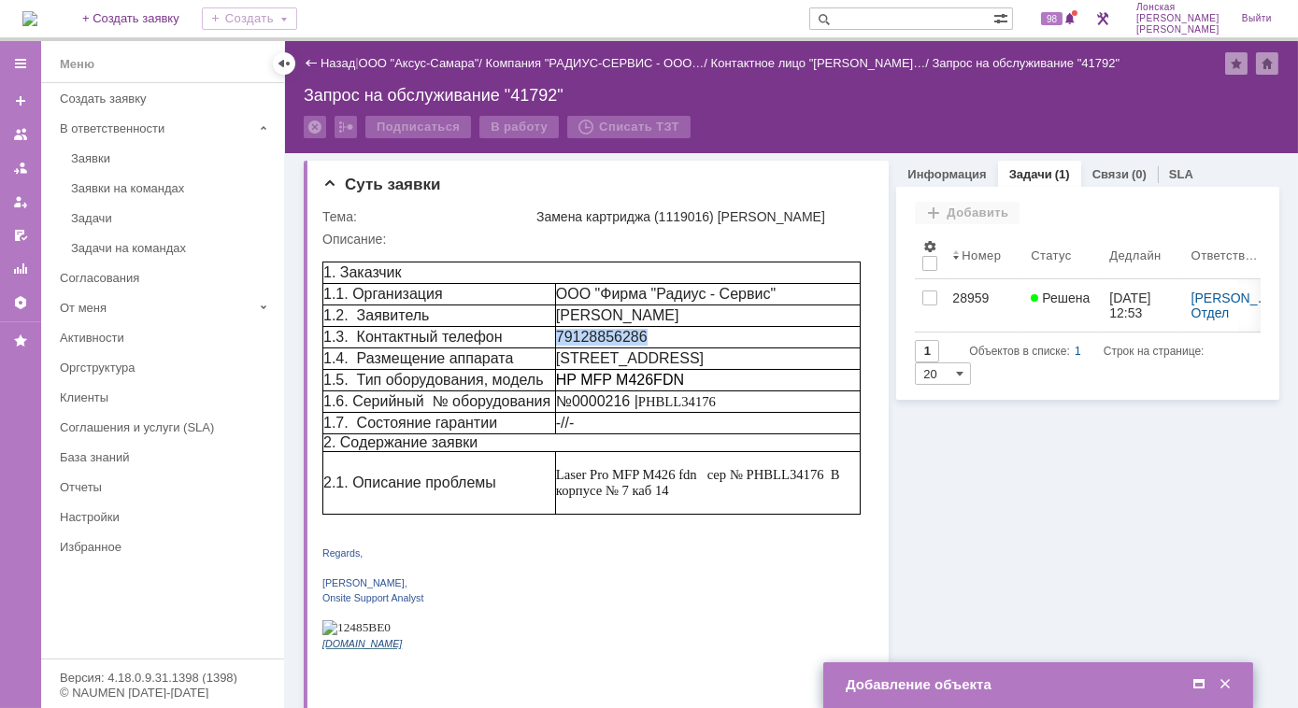
click at [926, 686] on div "Добавление объекта" at bounding box center [1040, 684] width 389 height 17
click at [925, 678] on div "Добавление объекта" at bounding box center [1040, 684] width 389 height 17
click at [935, 687] on div "Добавление объекта" at bounding box center [1040, 684] width 389 height 17
click at [1201, 684] on span at bounding box center [1198, 684] width 19 height 17
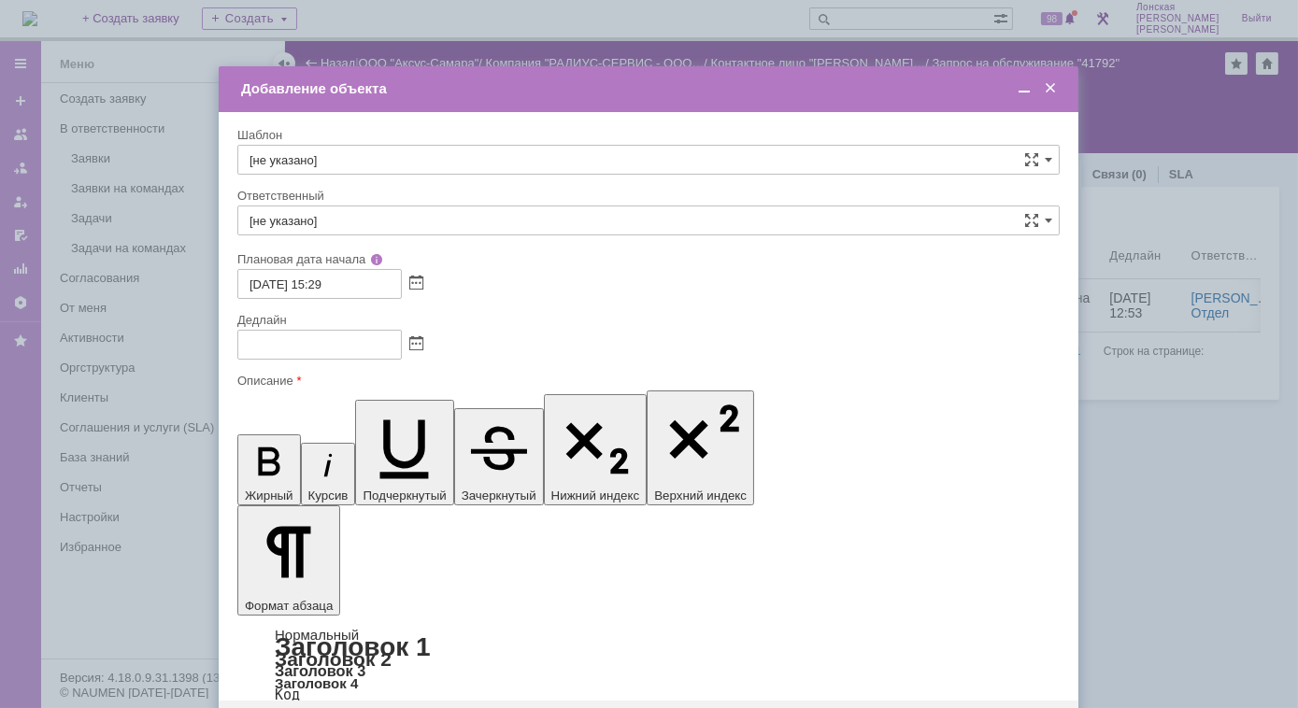
drag, startPoint x: 532, startPoint y: 5367, endPoint x: 315, endPoint y: 5513, distance: 261.7
drag, startPoint x: 424, startPoint y: 5450, endPoint x: 429, endPoint y: 5442, distance: 9.6
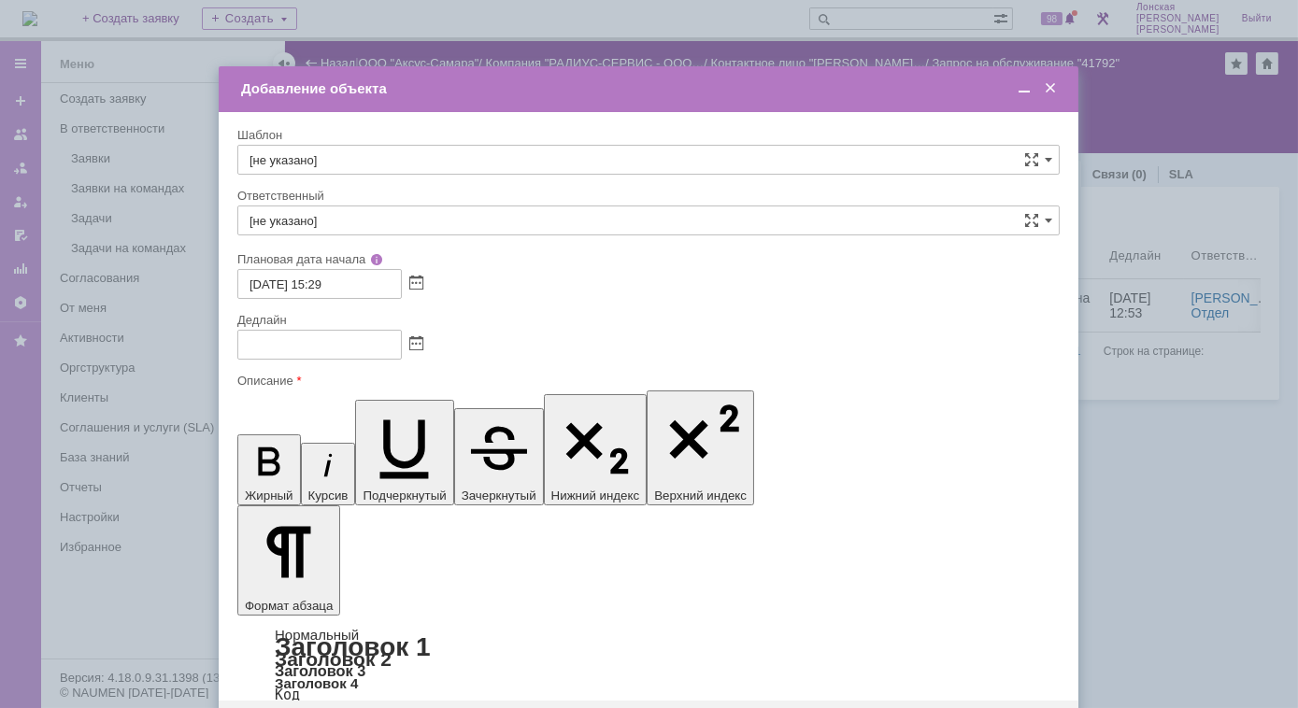
click at [387, 354] on input "text" at bounding box center [319, 345] width 164 height 30
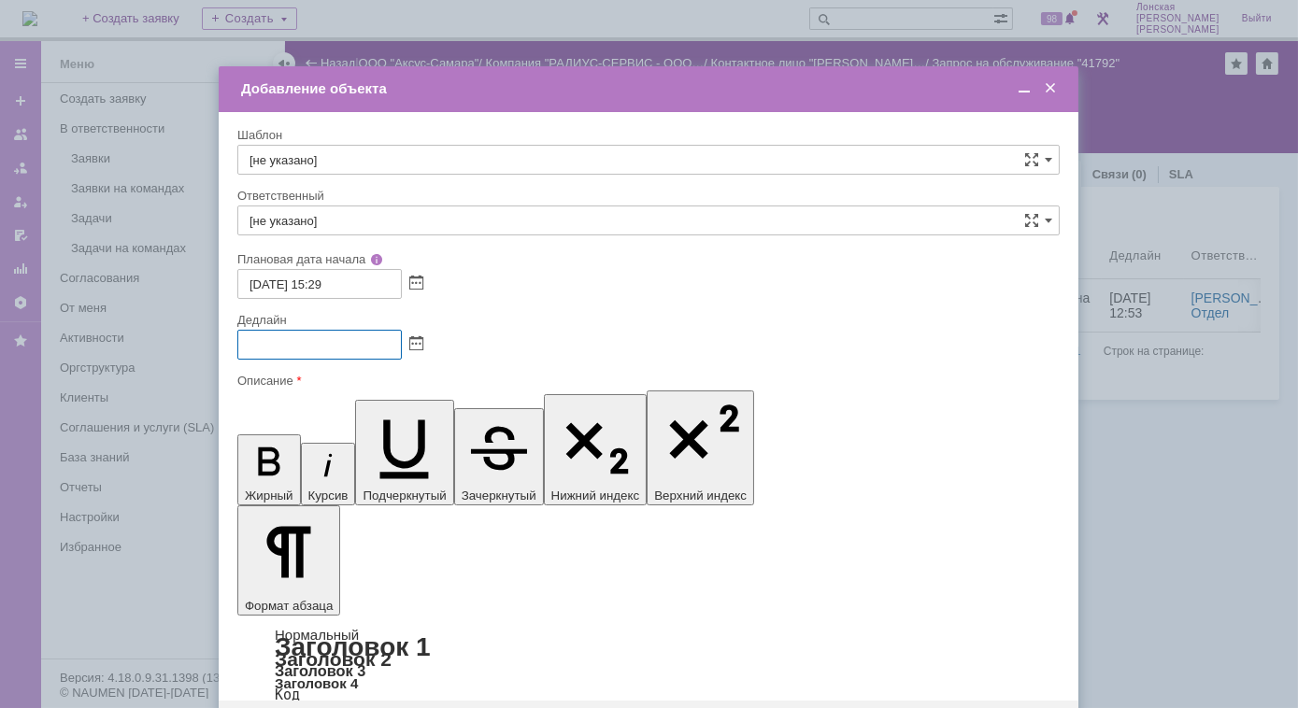
type input "23.09.2025 16:54"
click at [1049, 223] on span at bounding box center [1048, 220] width 7 height 15
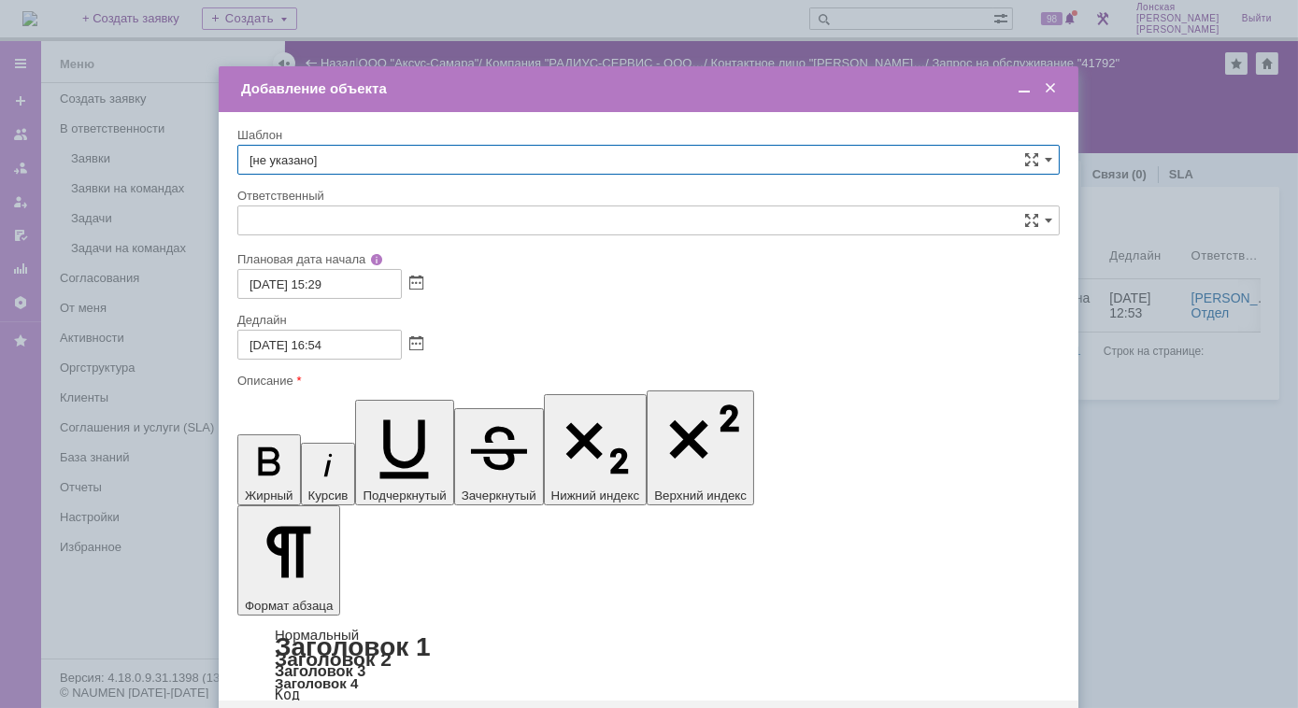
drag, startPoint x: 527, startPoint y: 163, endPoint x: 462, endPoint y: 152, distance: 65.3
click at [523, 159] on input "[не указано]" at bounding box center [648, 160] width 822 height 30
type input "[не указано]"
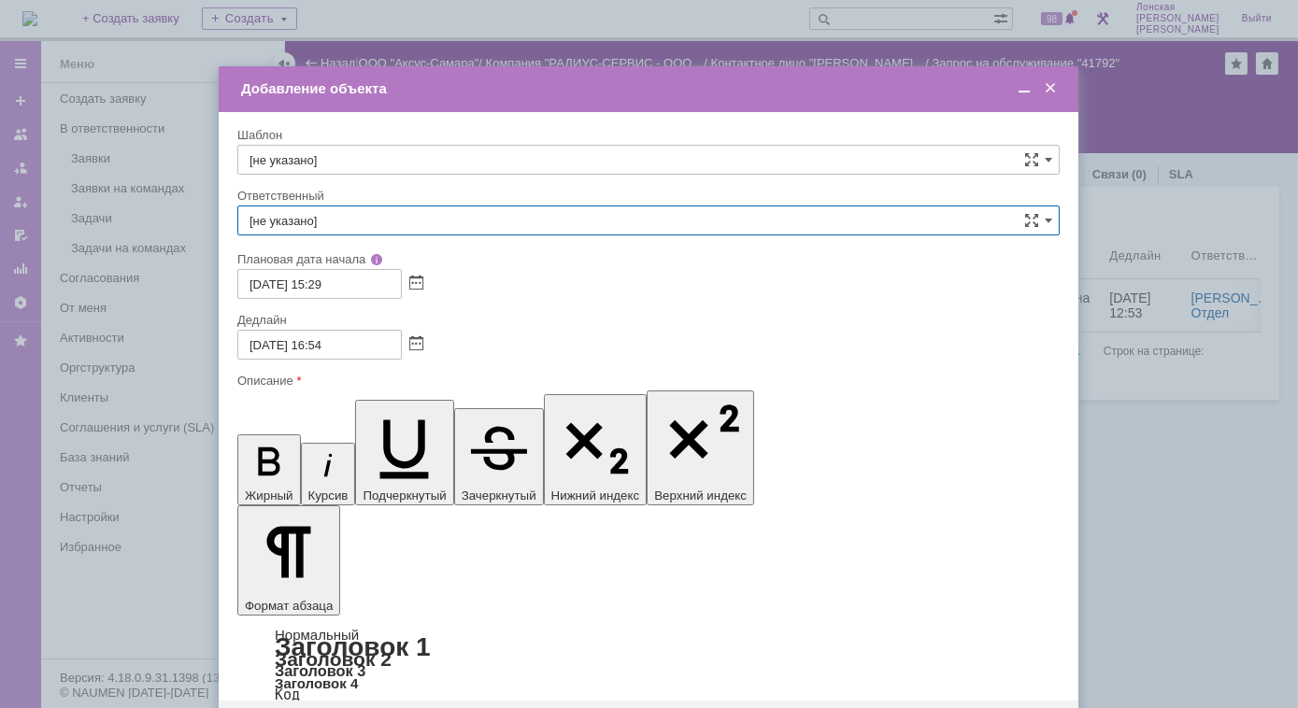
click at [371, 228] on input "[не указано]" at bounding box center [648, 221] width 822 height 30
click at [342, 355] on span "менеджер МИКО" at bounding box center [648, 356] width 798 height 15
type input "менеджер МИКО"
